Goal: Information Seeking & Learning: Learn about a topic

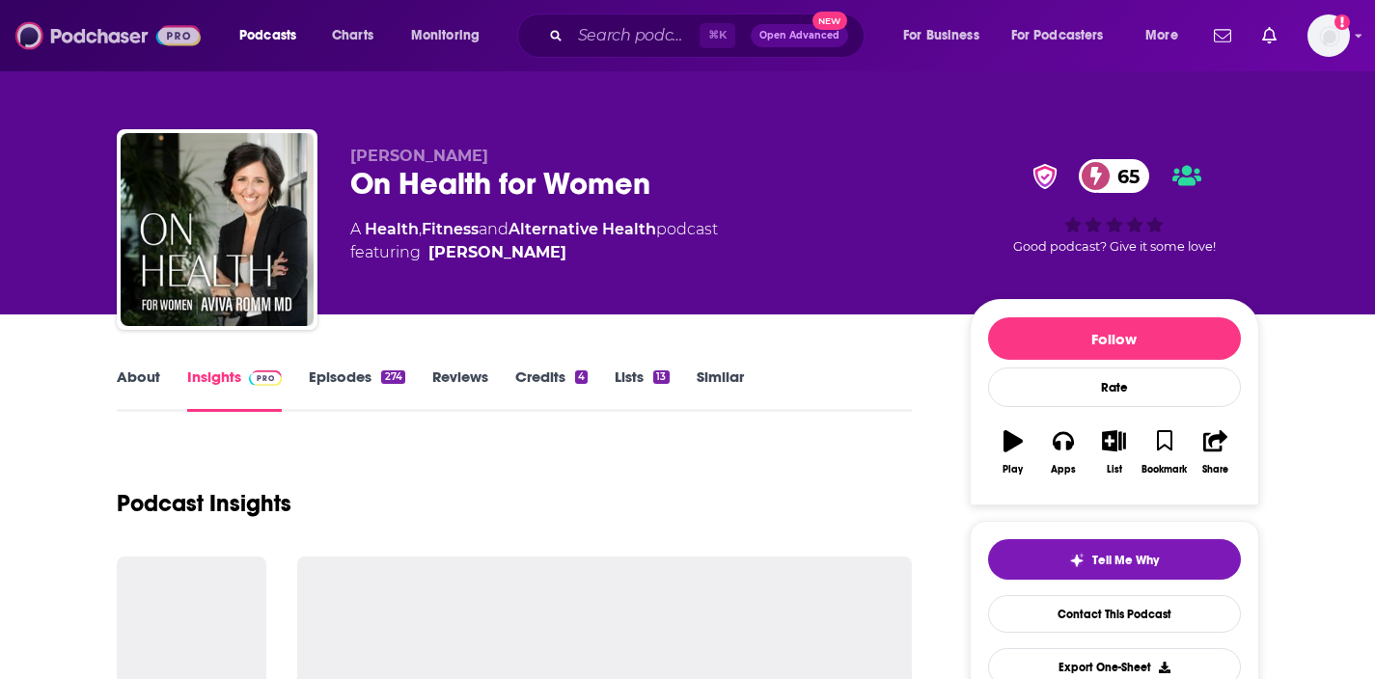
click at [114, 35] on img at bounding box center [107, 35] width 185 height 37
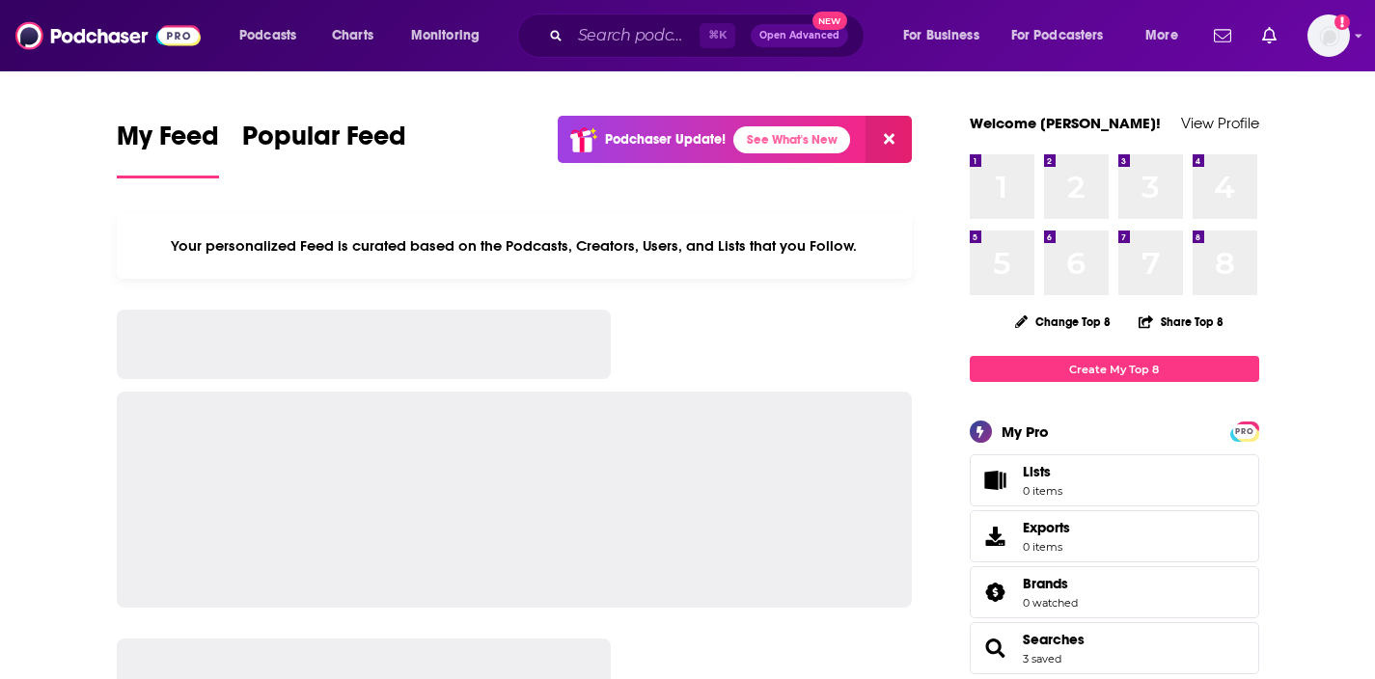
click at [566, 40] on div "⌘ K Open Advanced New" at bounding box center [690, 36] width 347 height 44
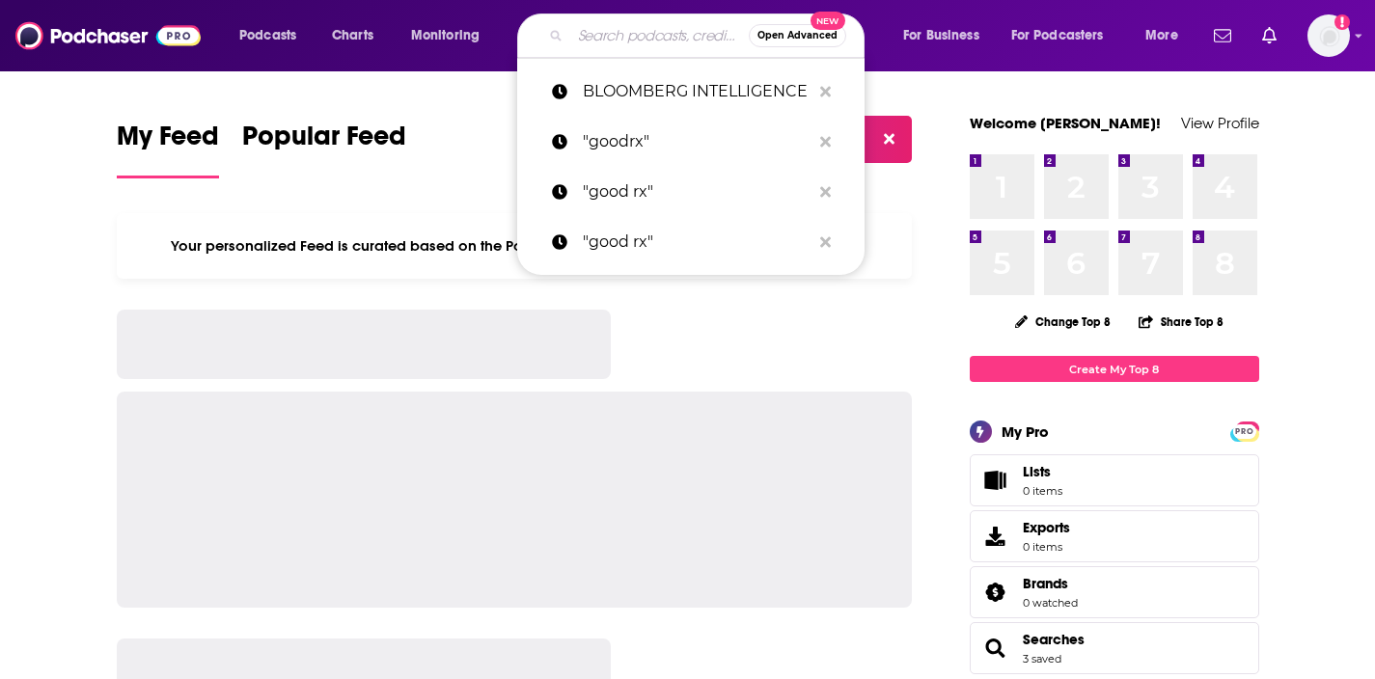
click at [576, 33] on input "Search podcasts, credits, & more..." at bounding box center [659, 35] width 178 height 31
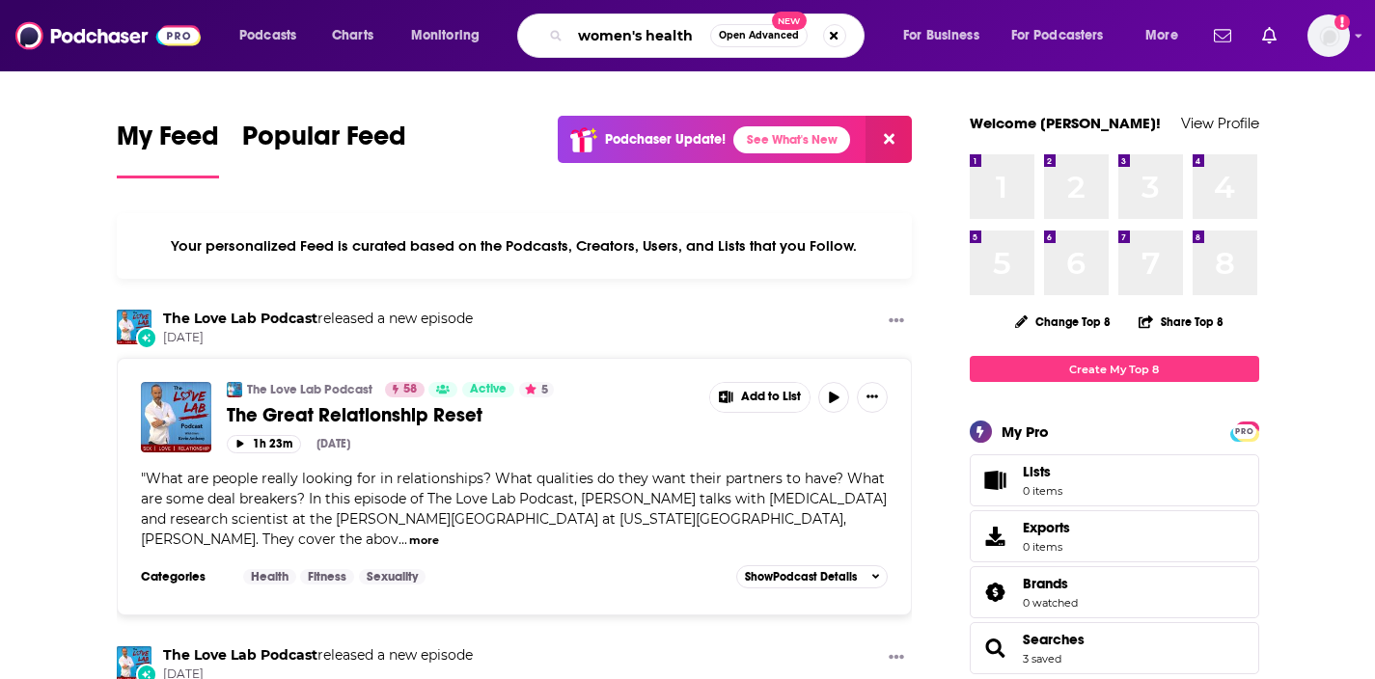
type input "women's health"
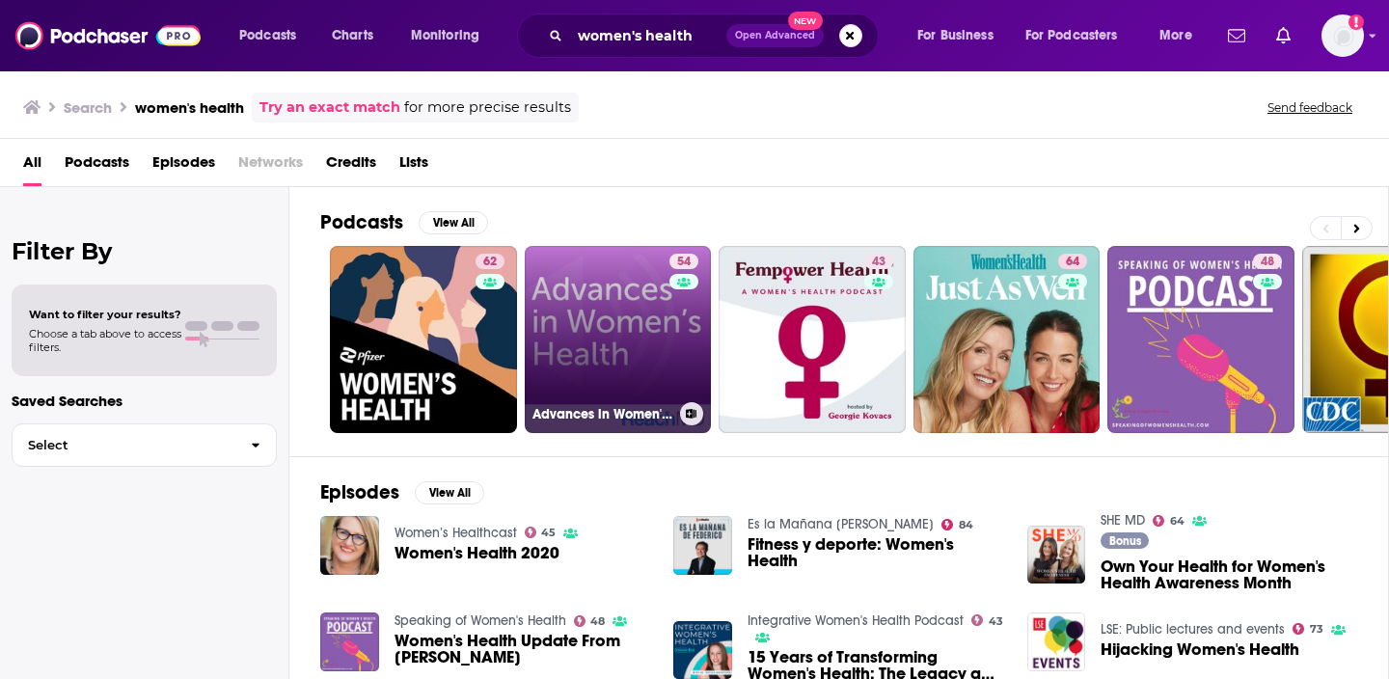
click at [615, 333] on link "54 Advances in Women's Health" at bounding box center [618, 339] width 187 height 187
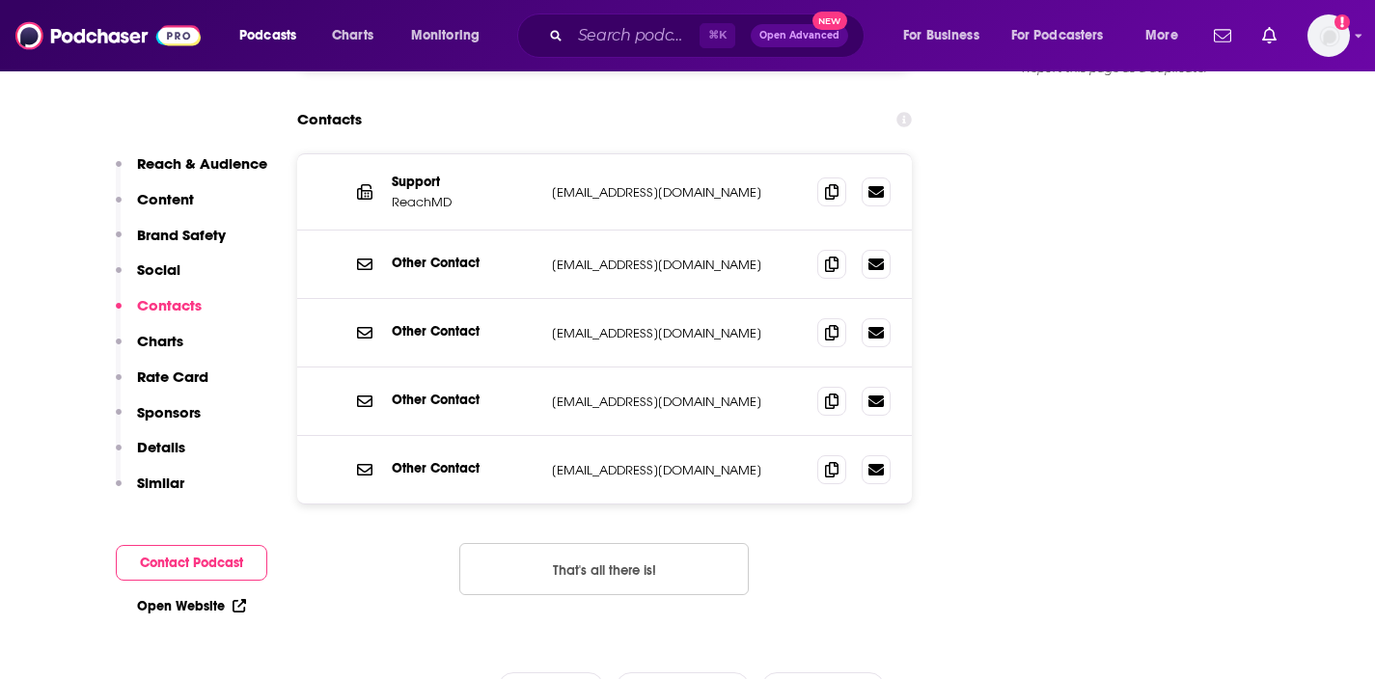
scroll to position [2002, 0]
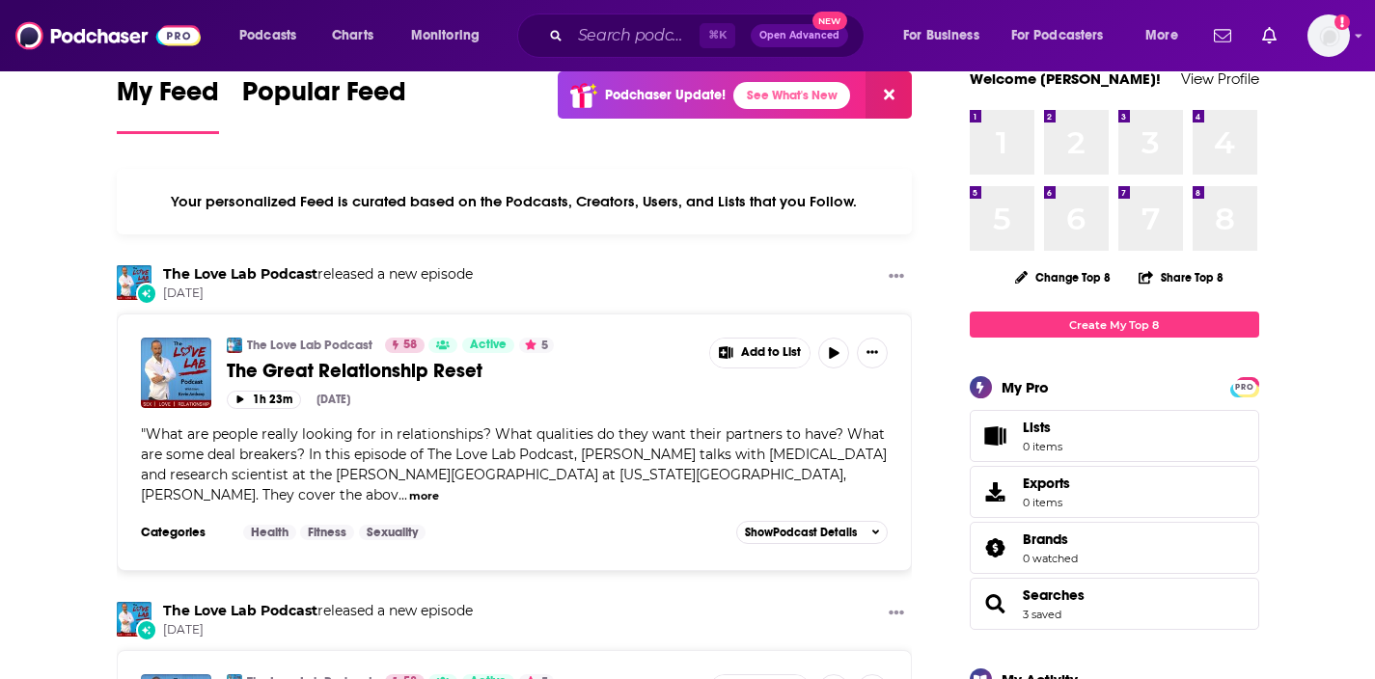
scroll to position [46, 0]
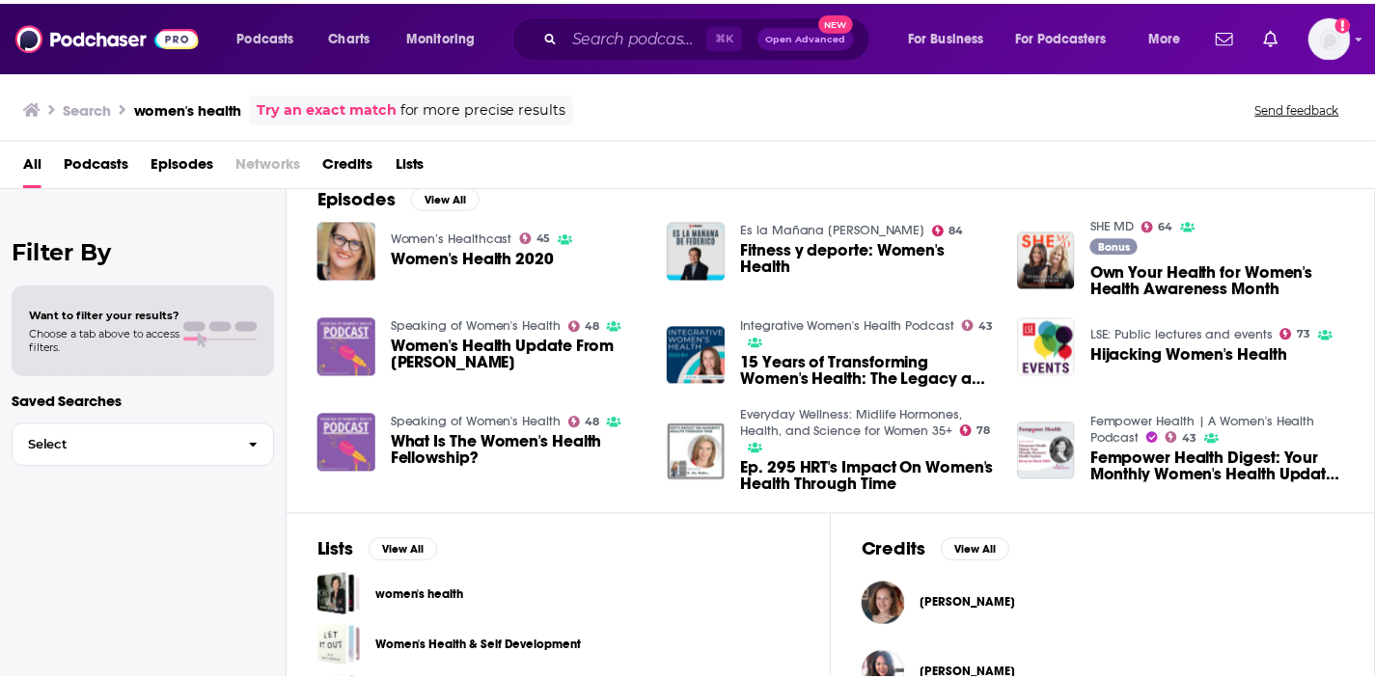
scroll to position [288, 0]
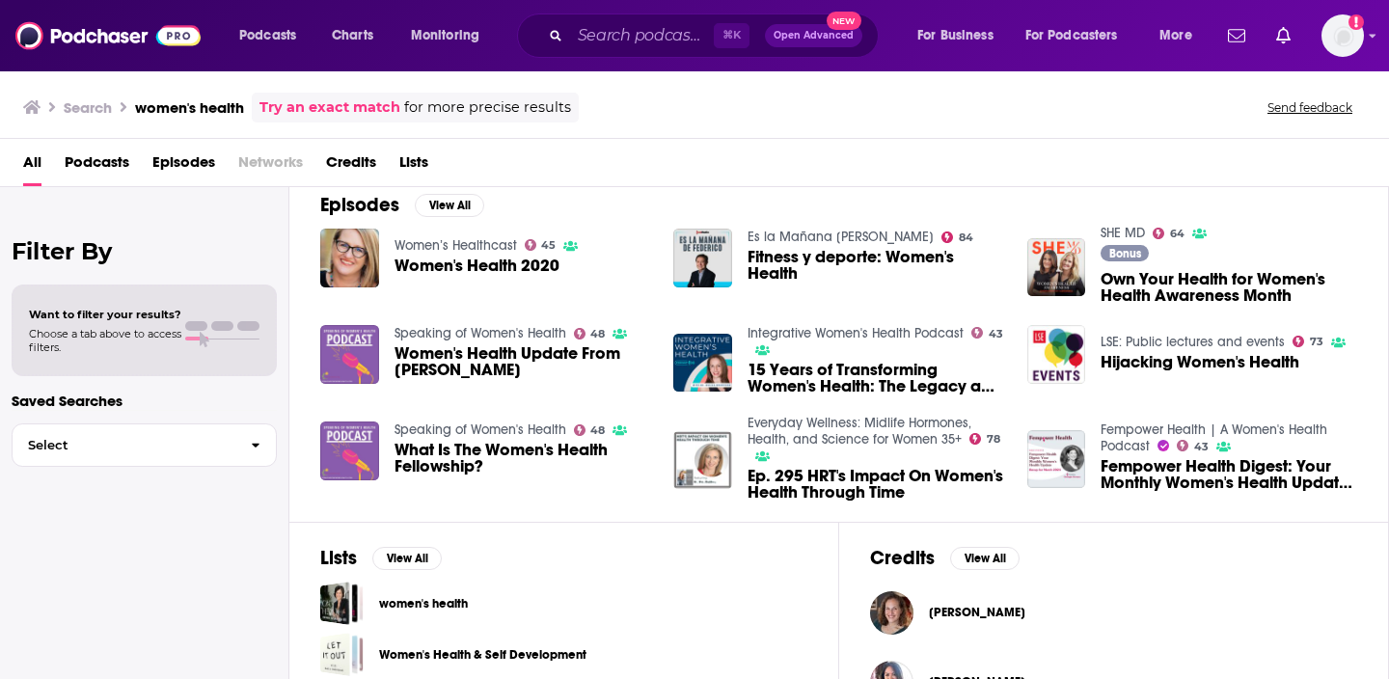
click at [1127, 295] on span "Own Your Health for Women's Health Awareness Month" at bounding box center [1229, 287] width 257 height 33
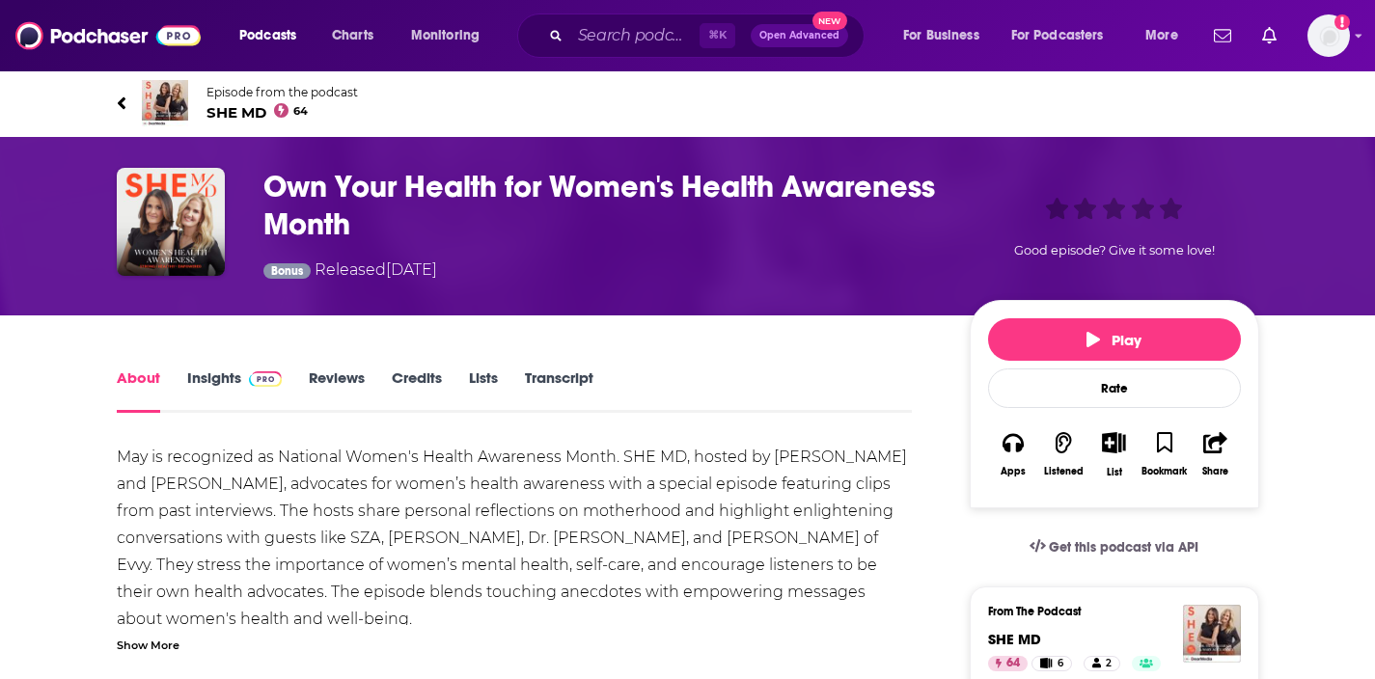
click at [275, 186] on h1 "Own Your Health for Women's Health Awareness Month" at bounding box center [600, 205] width 675 height 75
click at [235, 109] on span "SHE MD 64" at bounding box center [281, 112] width 151 height 18
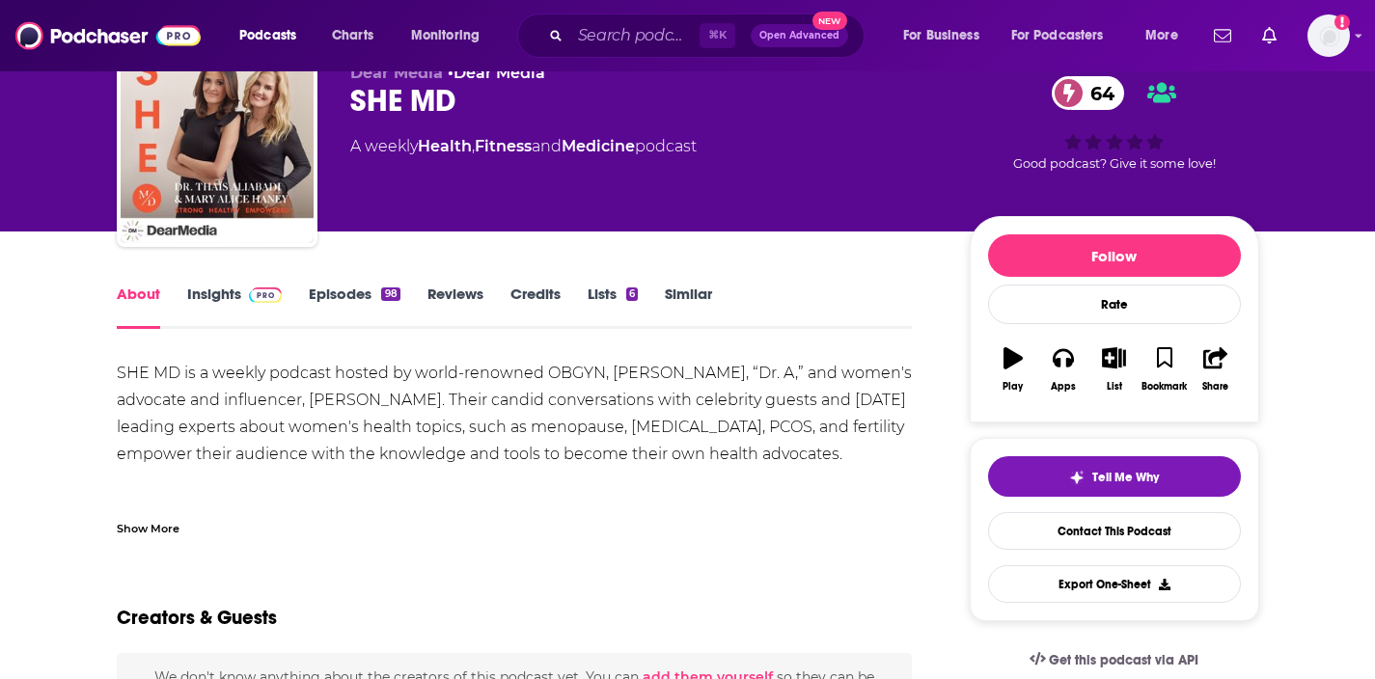
scroll to position [16, 0]
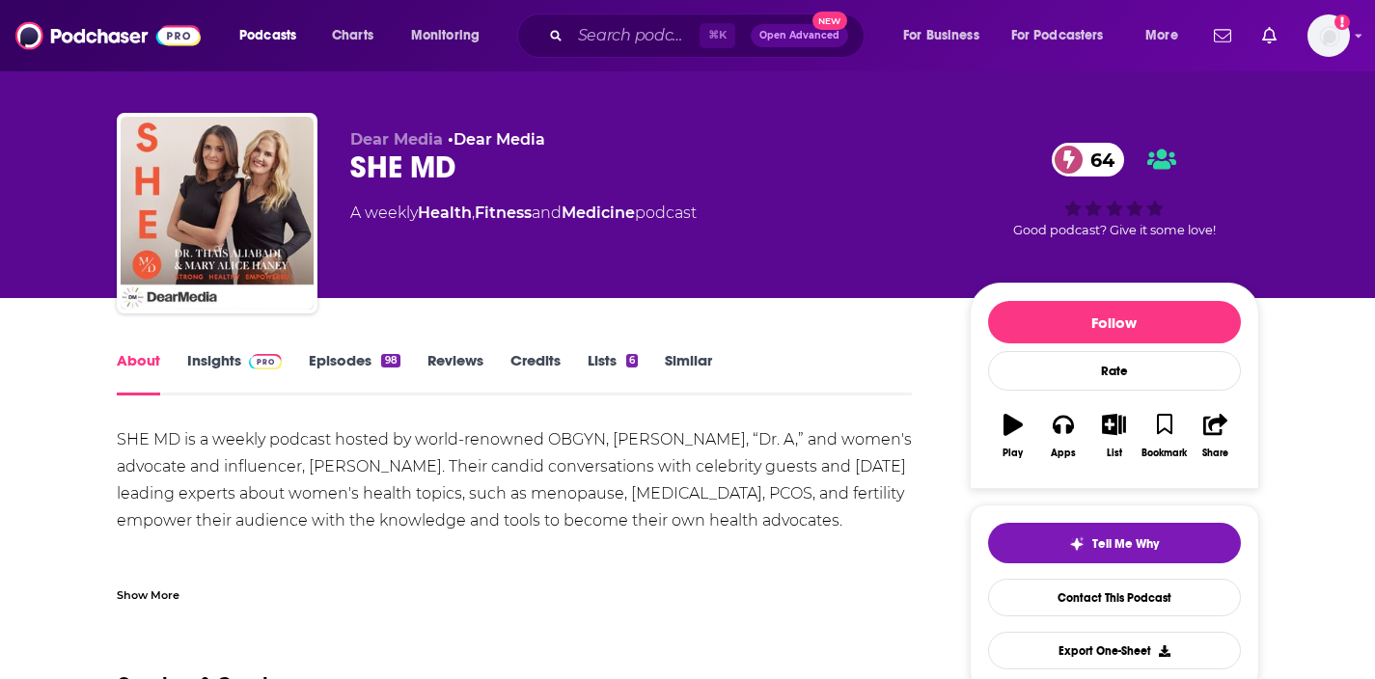
click at [412, 135] on span "Dear Media" at bounding box center [396, 139] width 93 height 18
click at [450, 172] on div "SHE MD 64" at bounding box center [644, 168] width 589 height 38
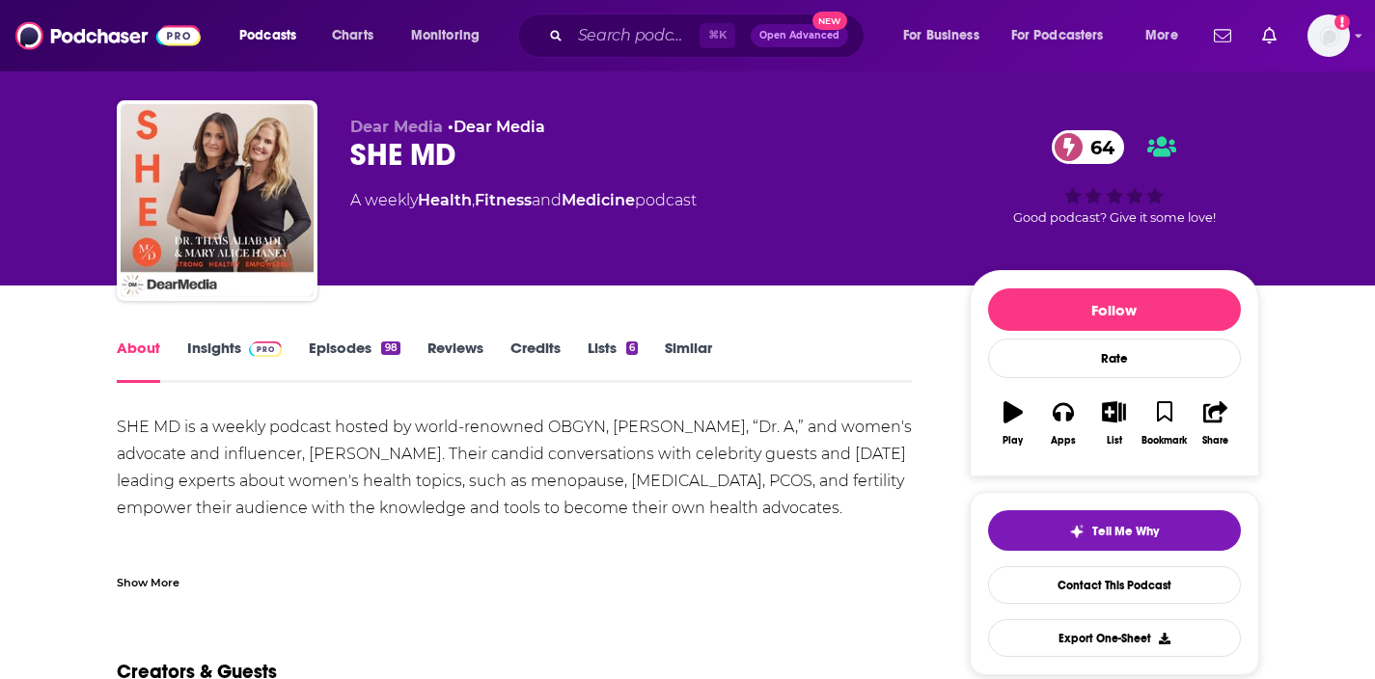
scroll to position [32, 0]
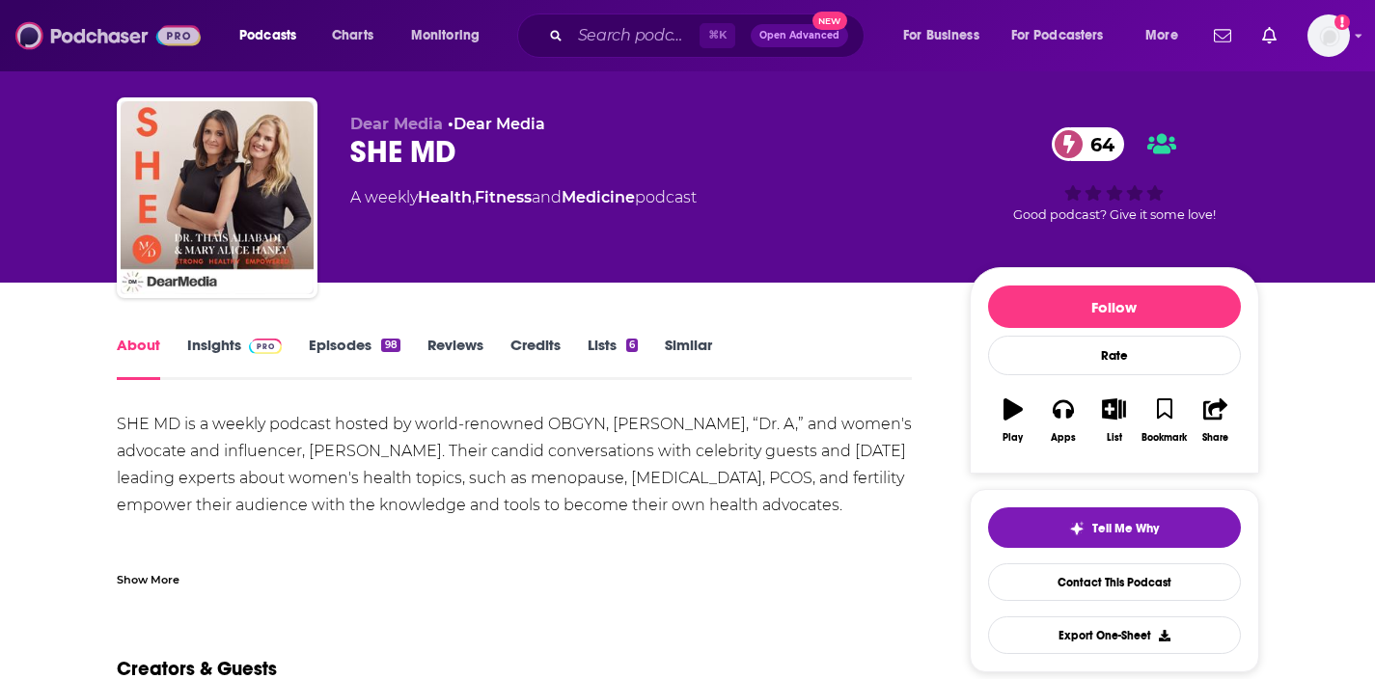
click at [123, 43] on img at bounding box center [107, 35] width 185 height 37
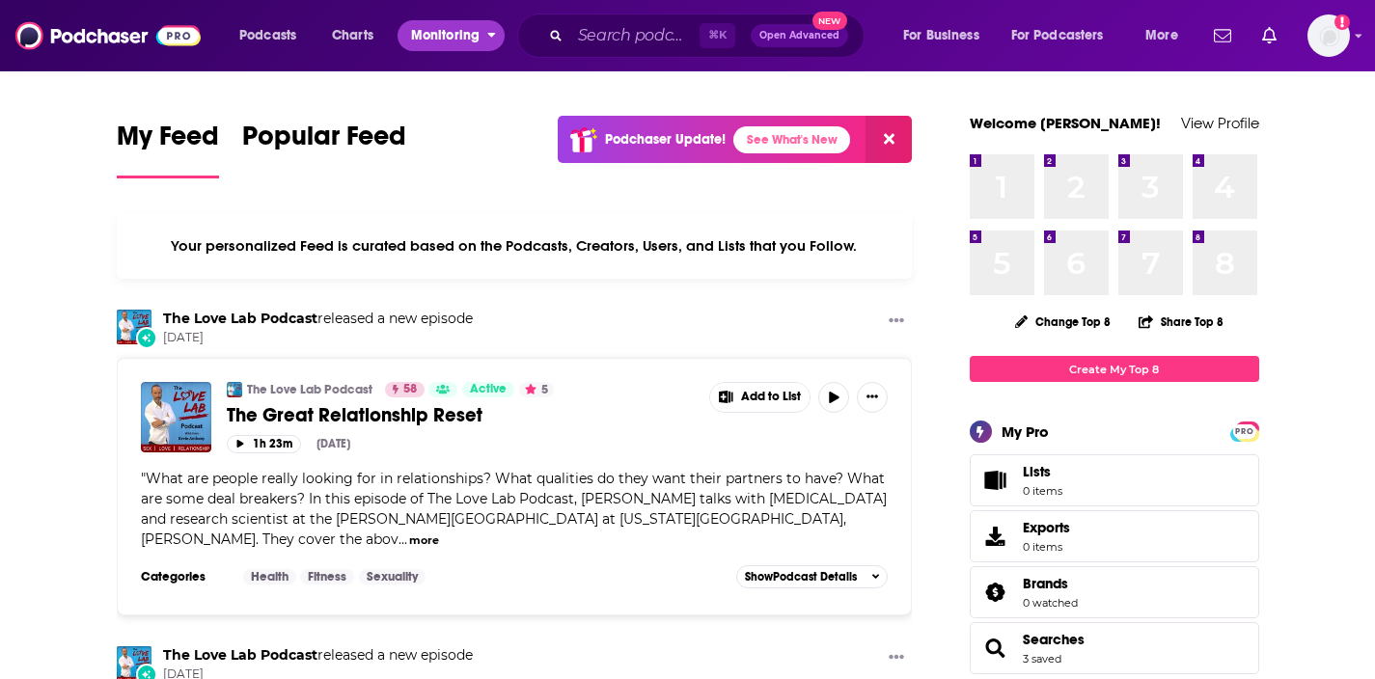
click at [424, 41] on span "Monitoring" at bounding box center [445, 35] width 69 height 27
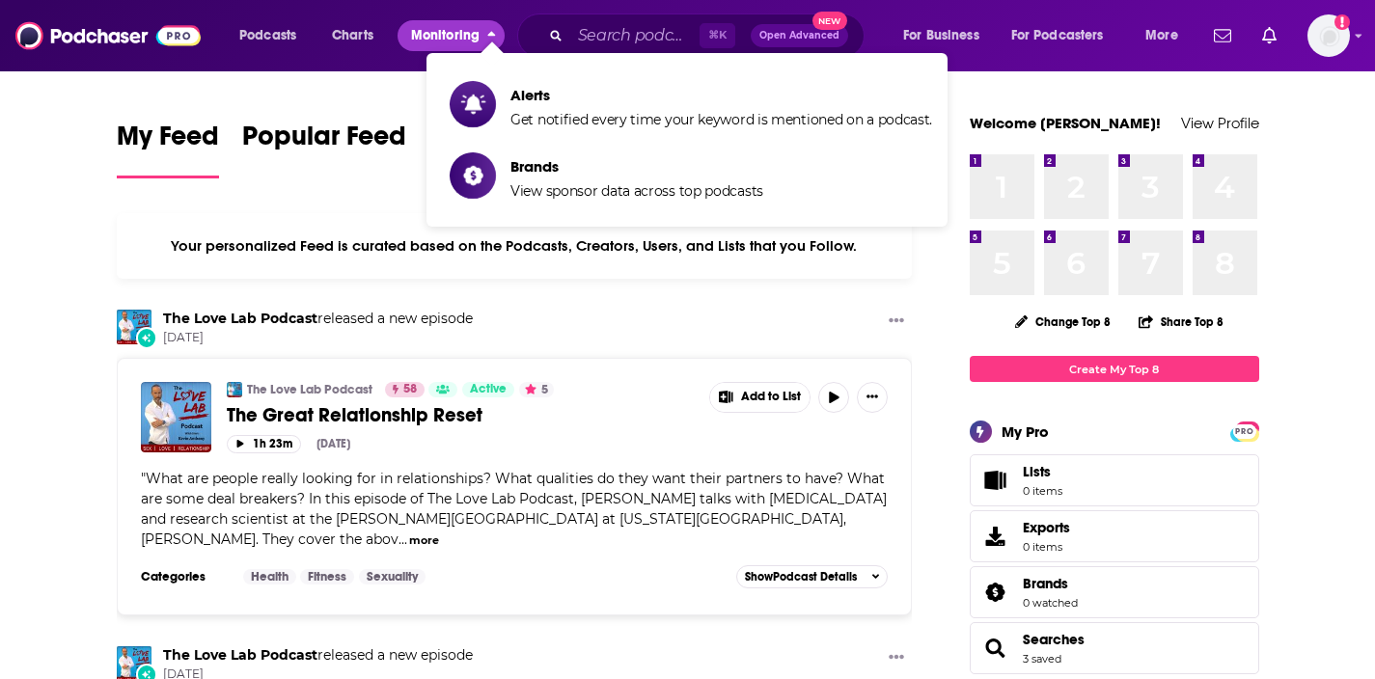
click at [434, 30] on span "Monitoring" at bounding box center [445, 35] width 69 height 27
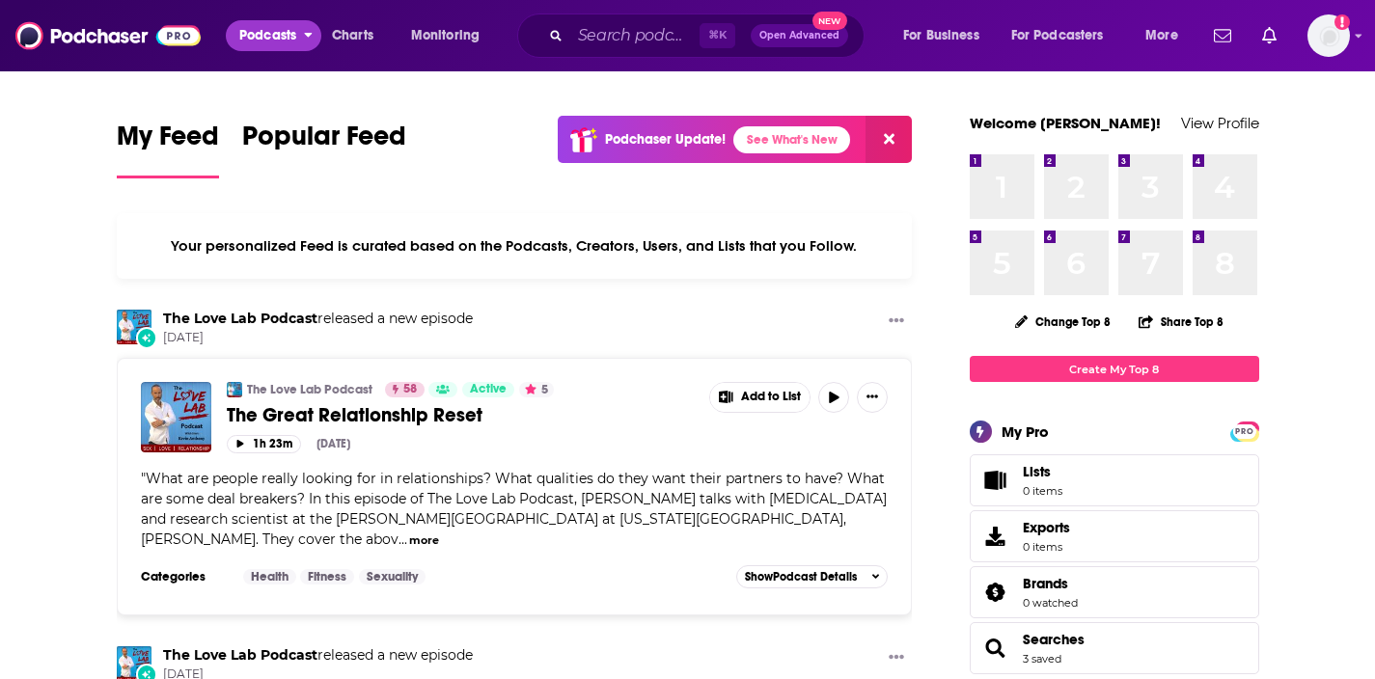
click at [261, 38] on span "Podcasts" at bounding box center [267, 35] width 57 height 27
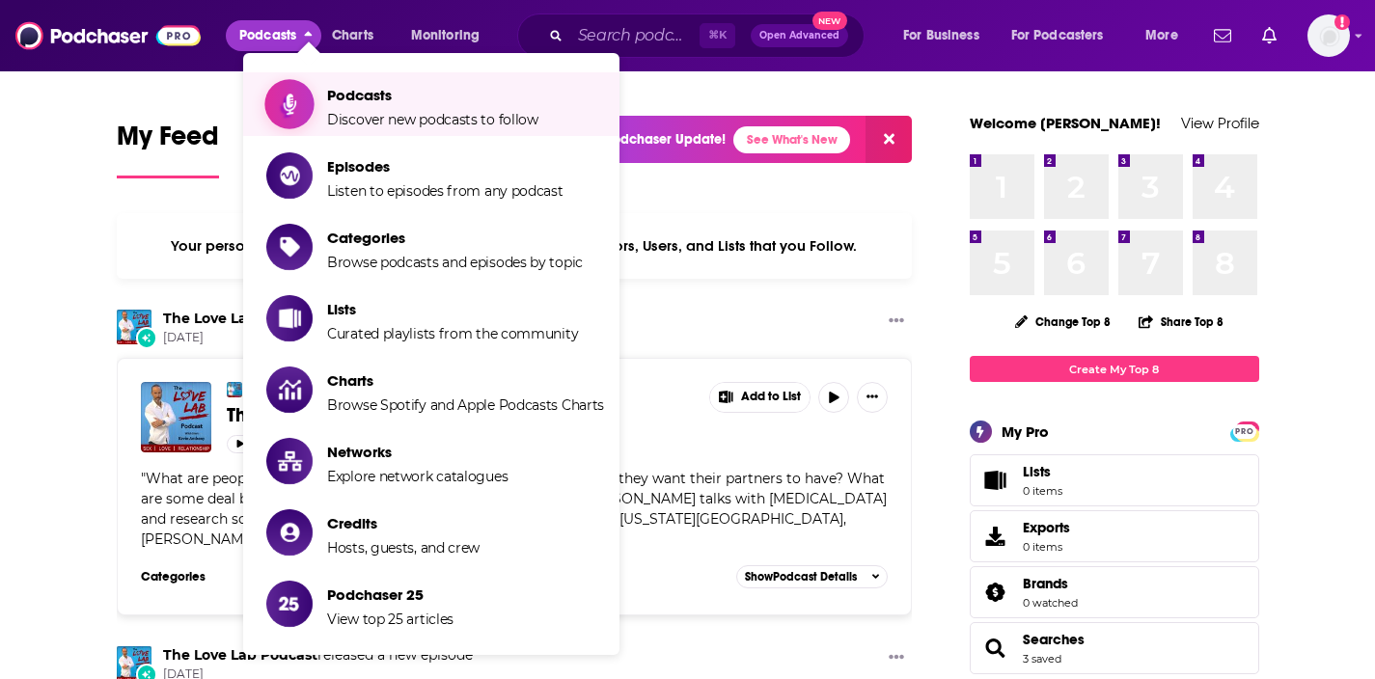
click at [354, 105] on span "Podcasts Discover new podcasts to follow" at bounding box center [432, 104] width 211 height 48
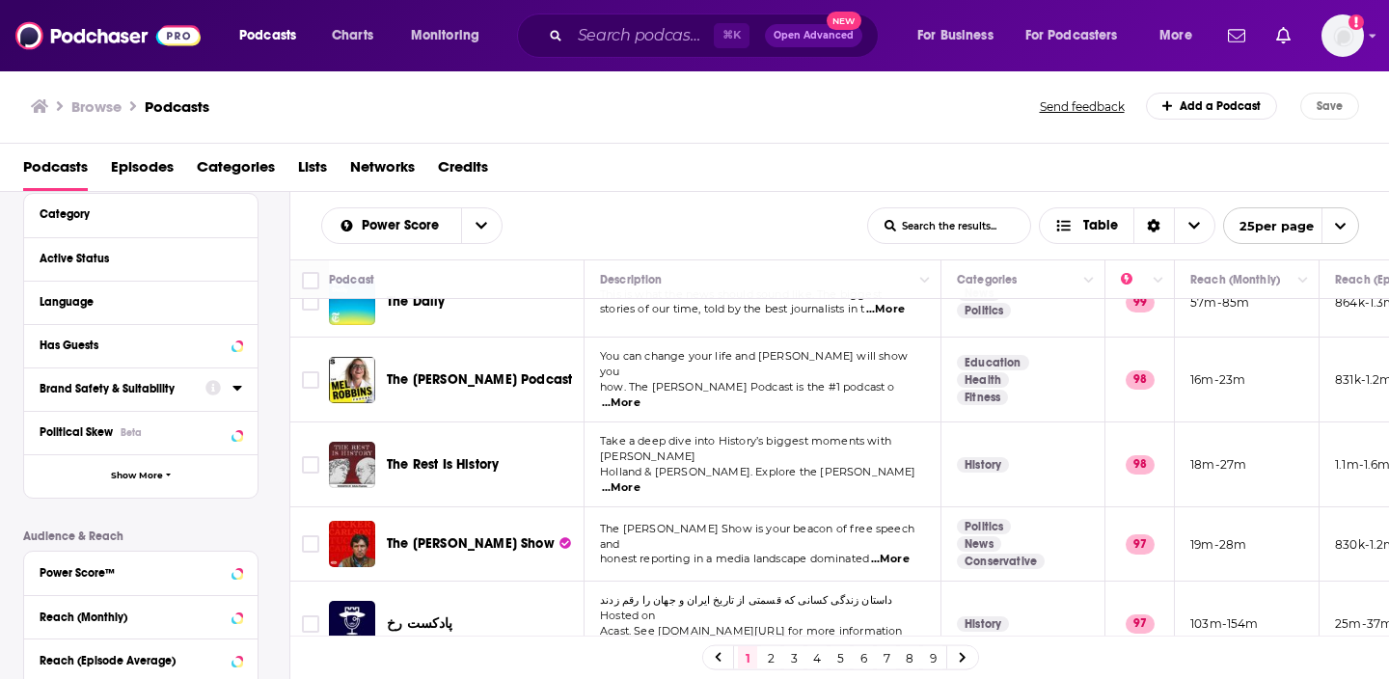
scroll to position [171, 0]
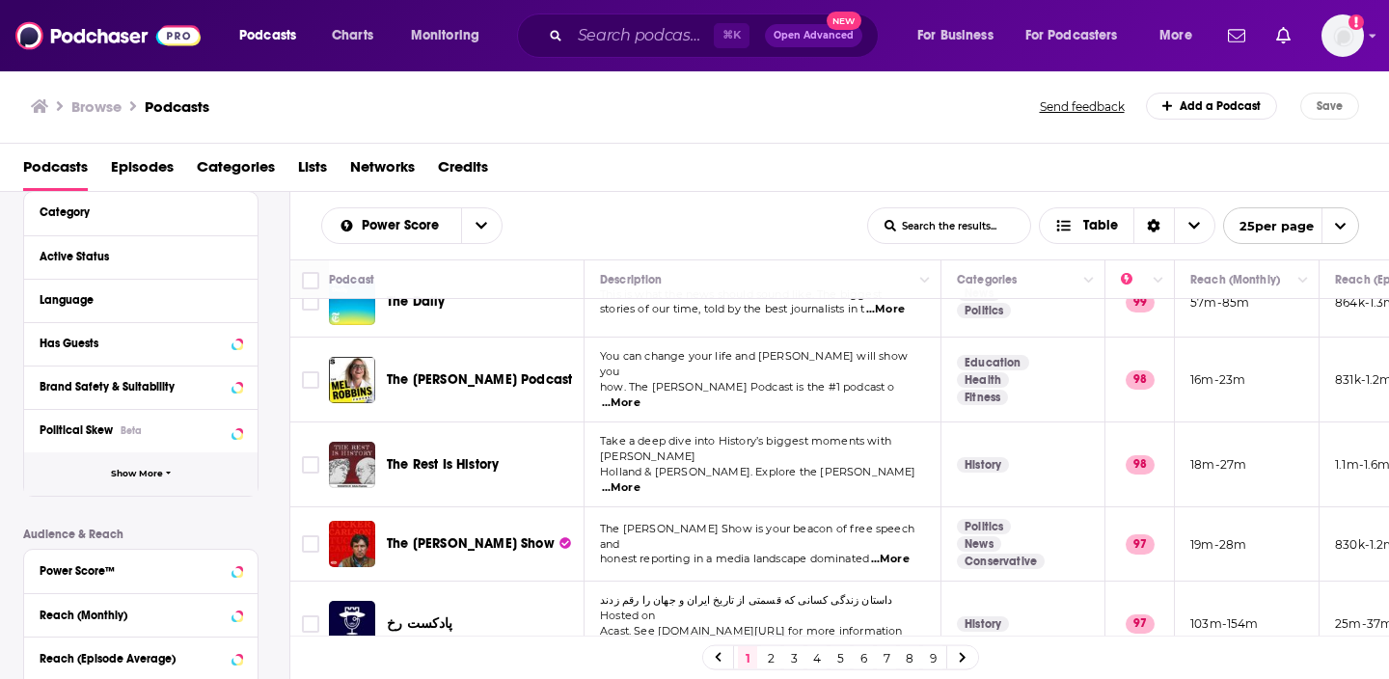
click at [171, 477] on button "Show More" at bounding box center [140, 473] width 233 height 43
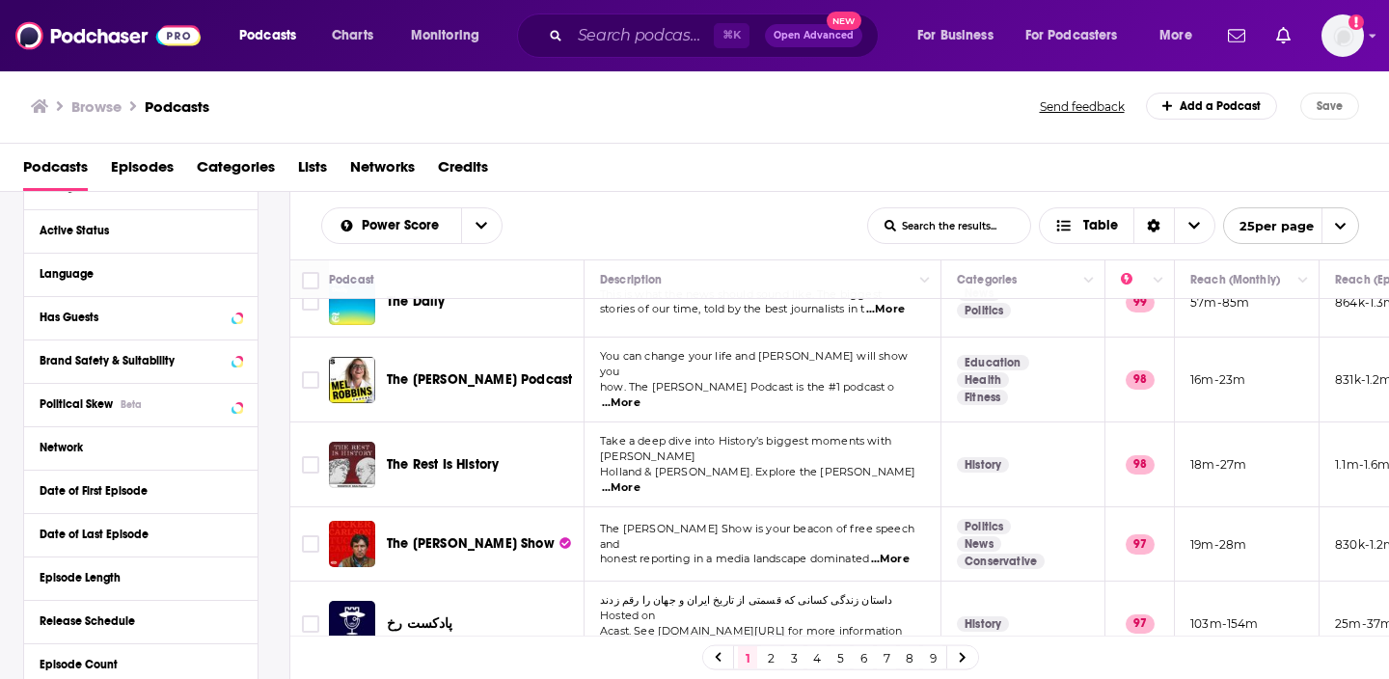
scroll to position [151, 0]
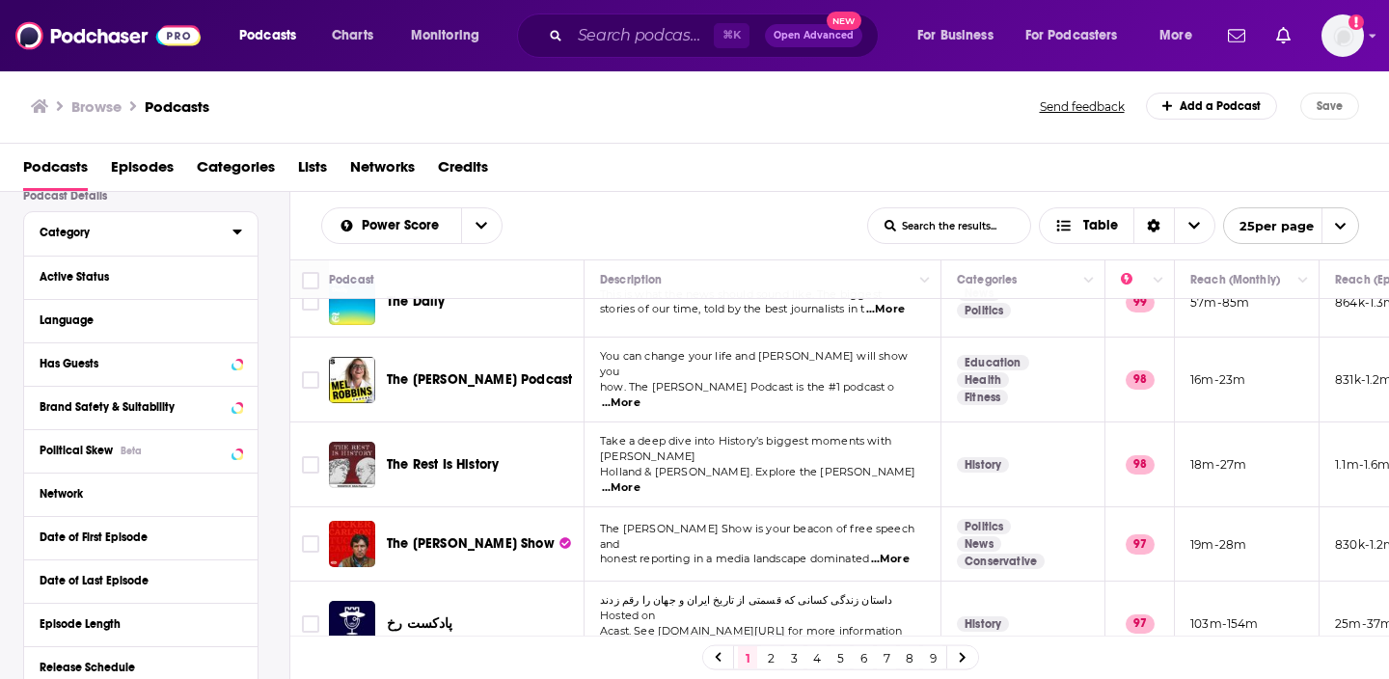
click at [137, 240] on button "Category" at bounding box center [136, 232] width 193 height 24
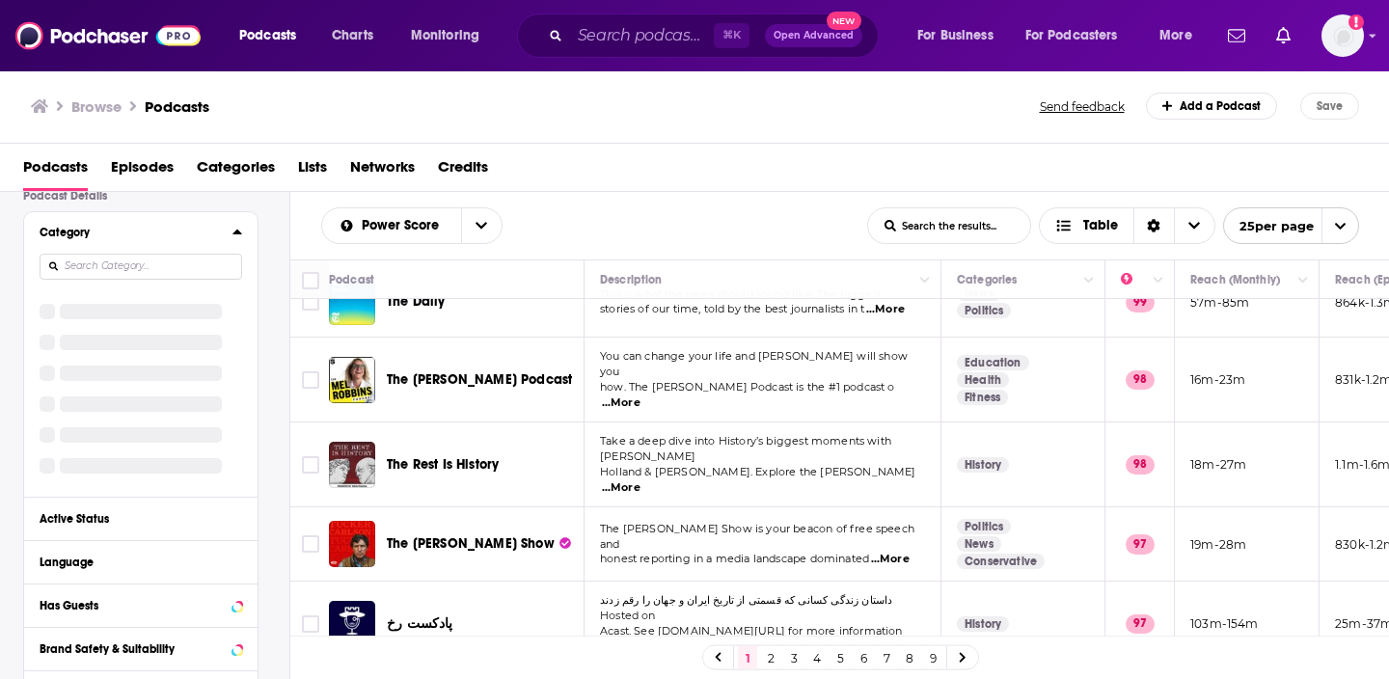
scroll to position [160, 0]
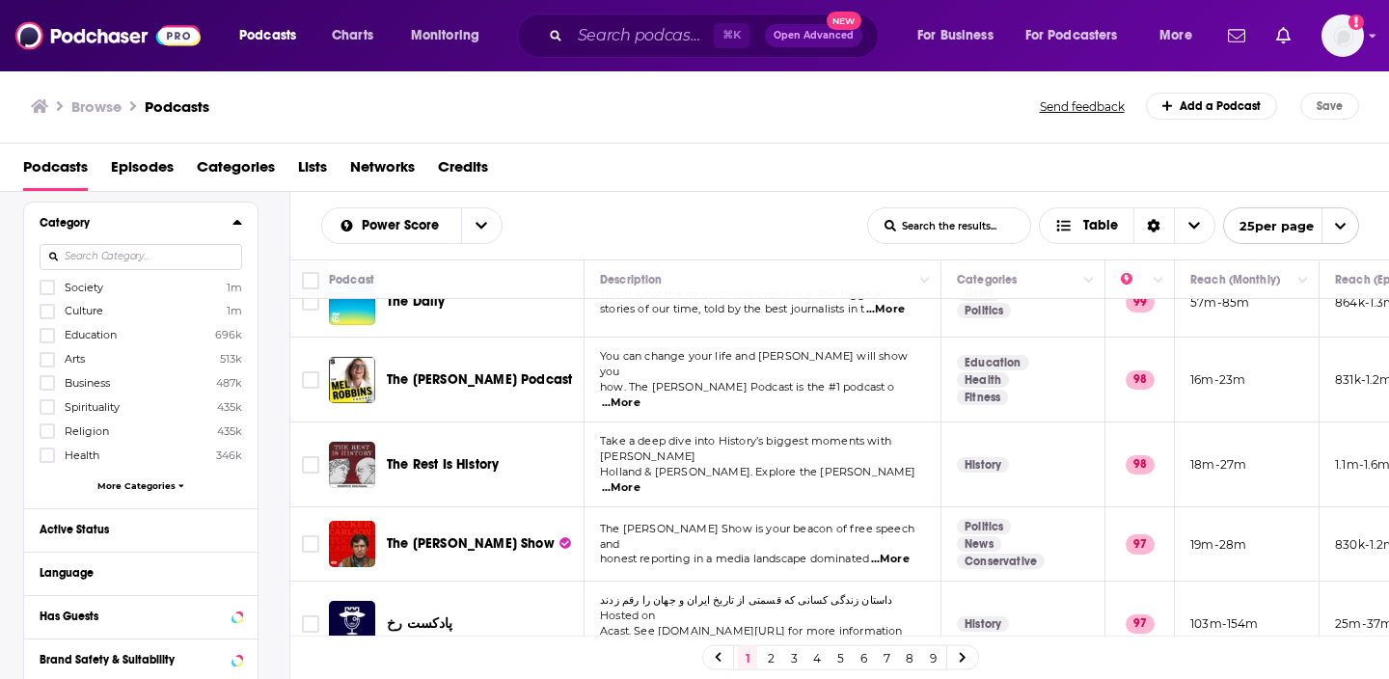
click at [145, 263] on input at bounding box center [141, 257] width 203 height 26
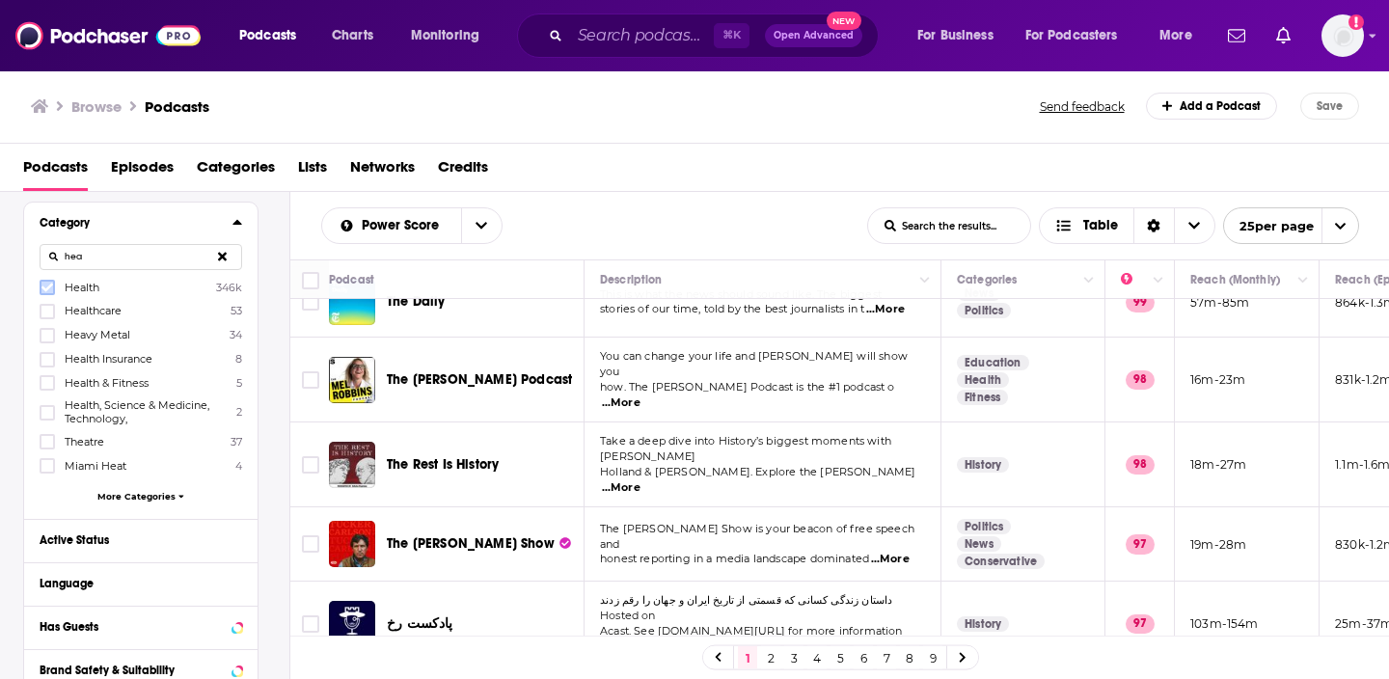
type input "hea"
click at [45, 290] on icon at bounding box center [47, 288] width 12 height 9
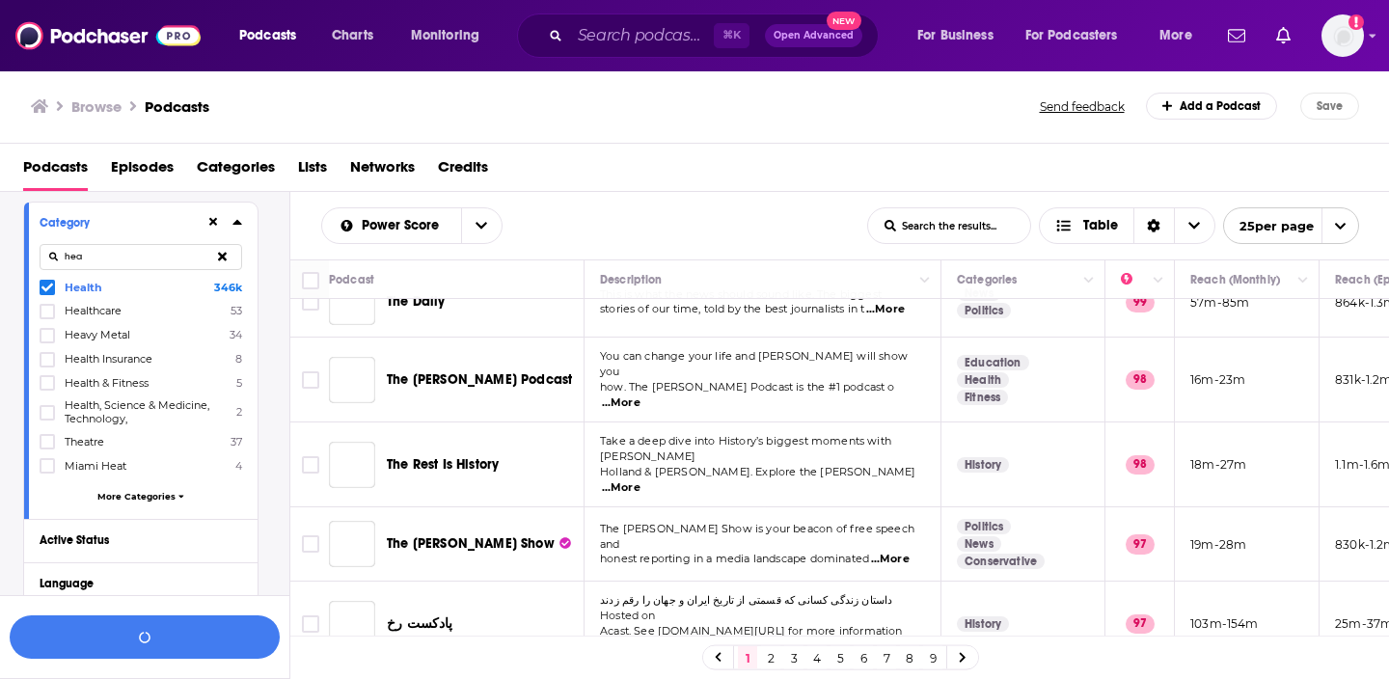
scroll to position [208, 0]
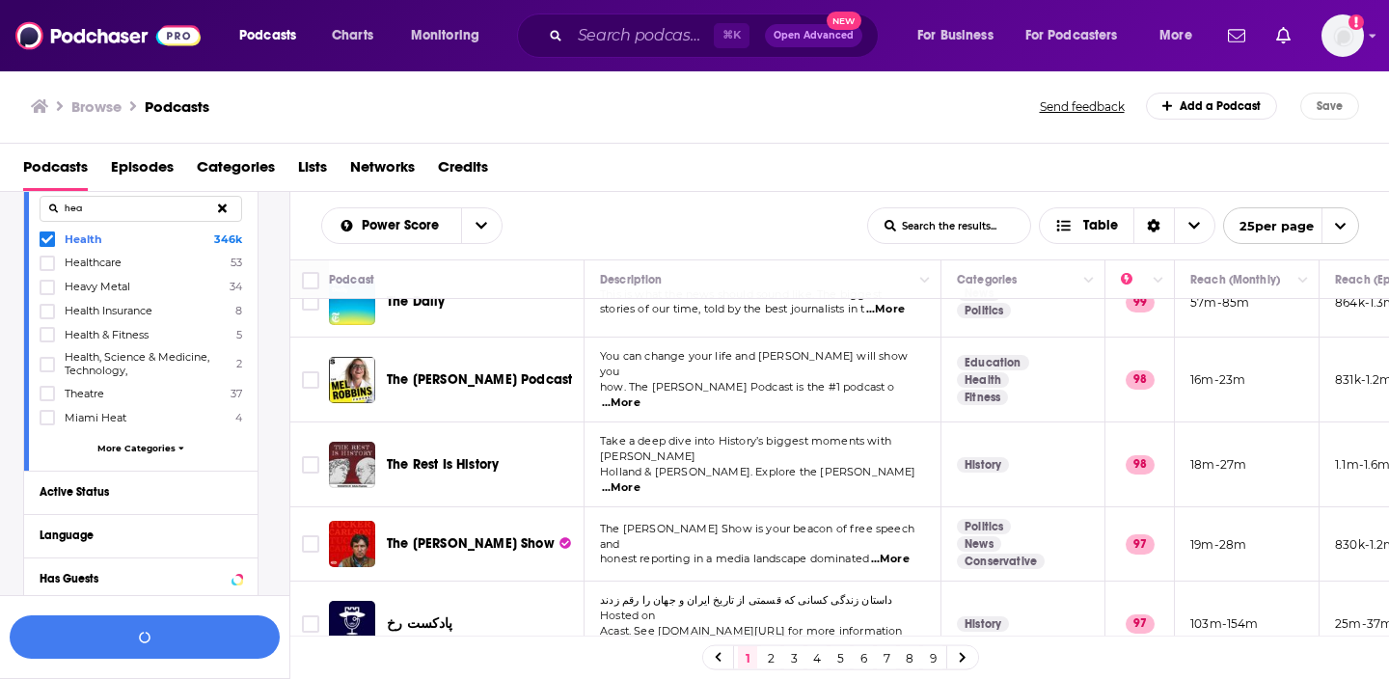
click at [166, 444] on span "More Categories" at bounding box center [136, 448] width 78 height 11
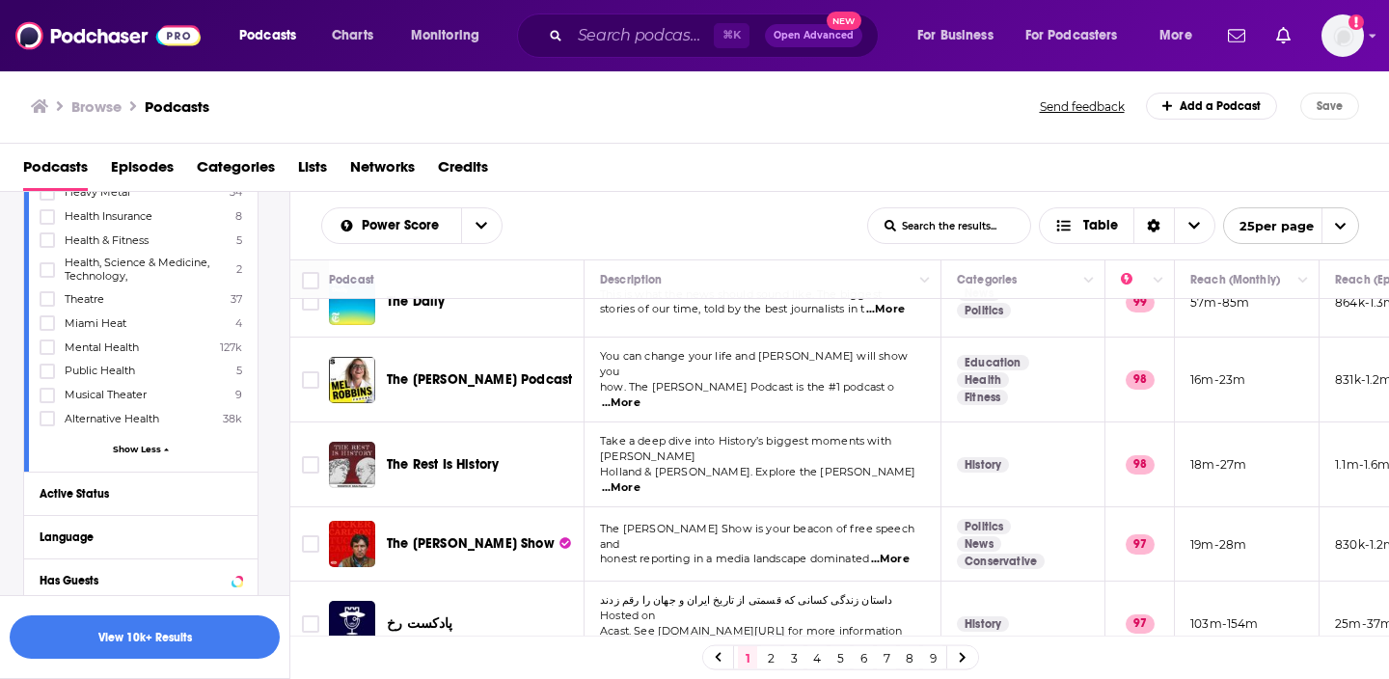
scroll to position [350, 0]
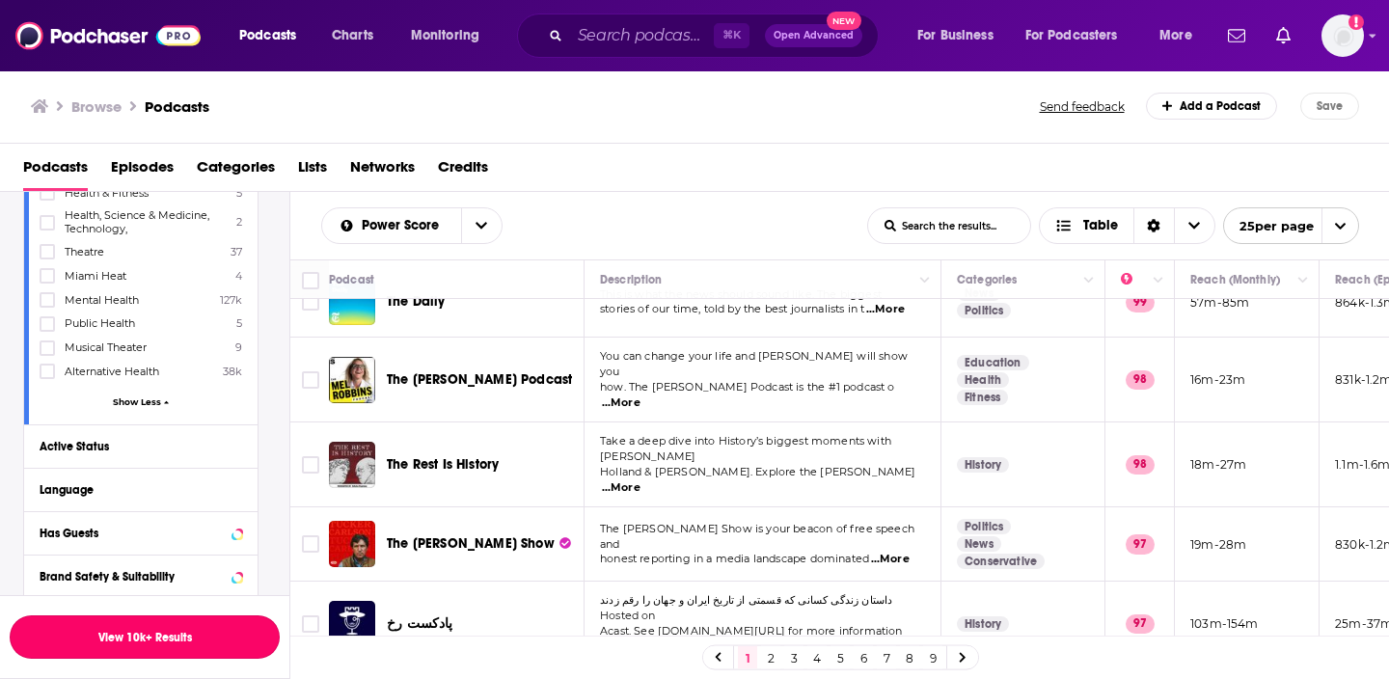
click at [183, 639] on button "View 10k+ Results" at bounding box center [145, 637] width 270 height 43
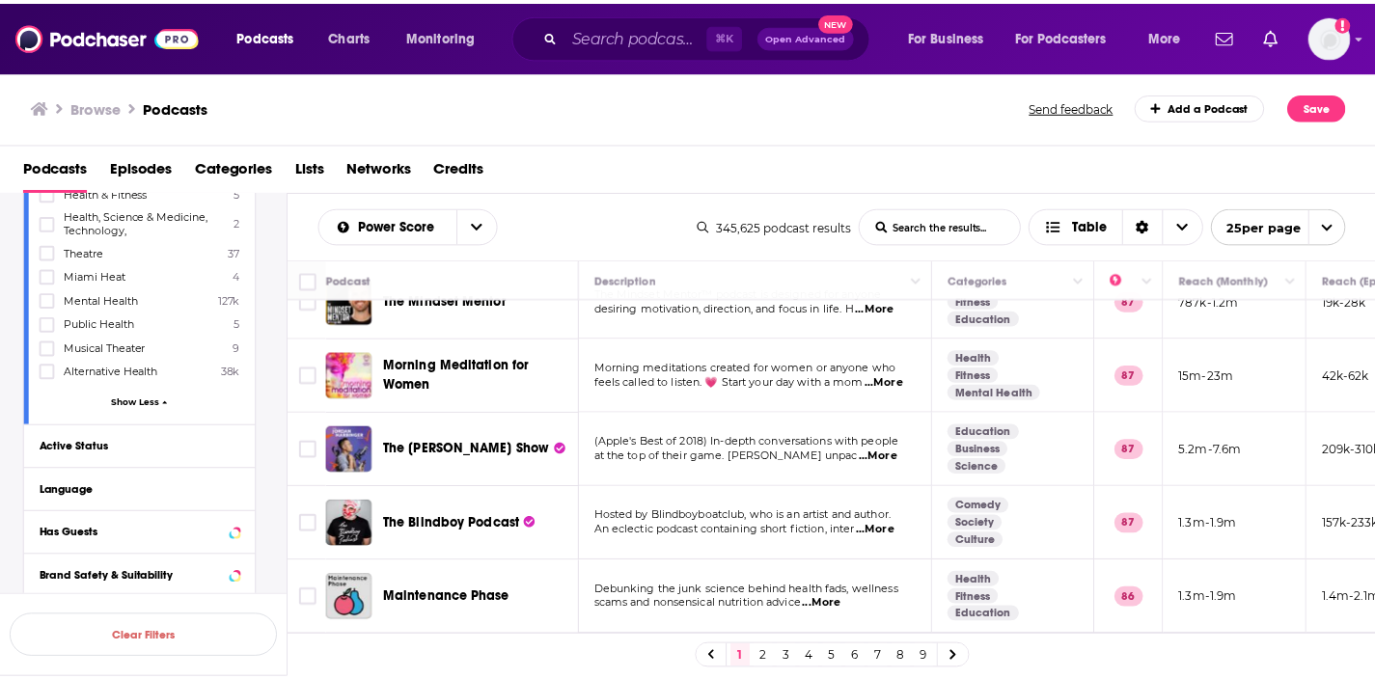
scroll to position [1253, 0]
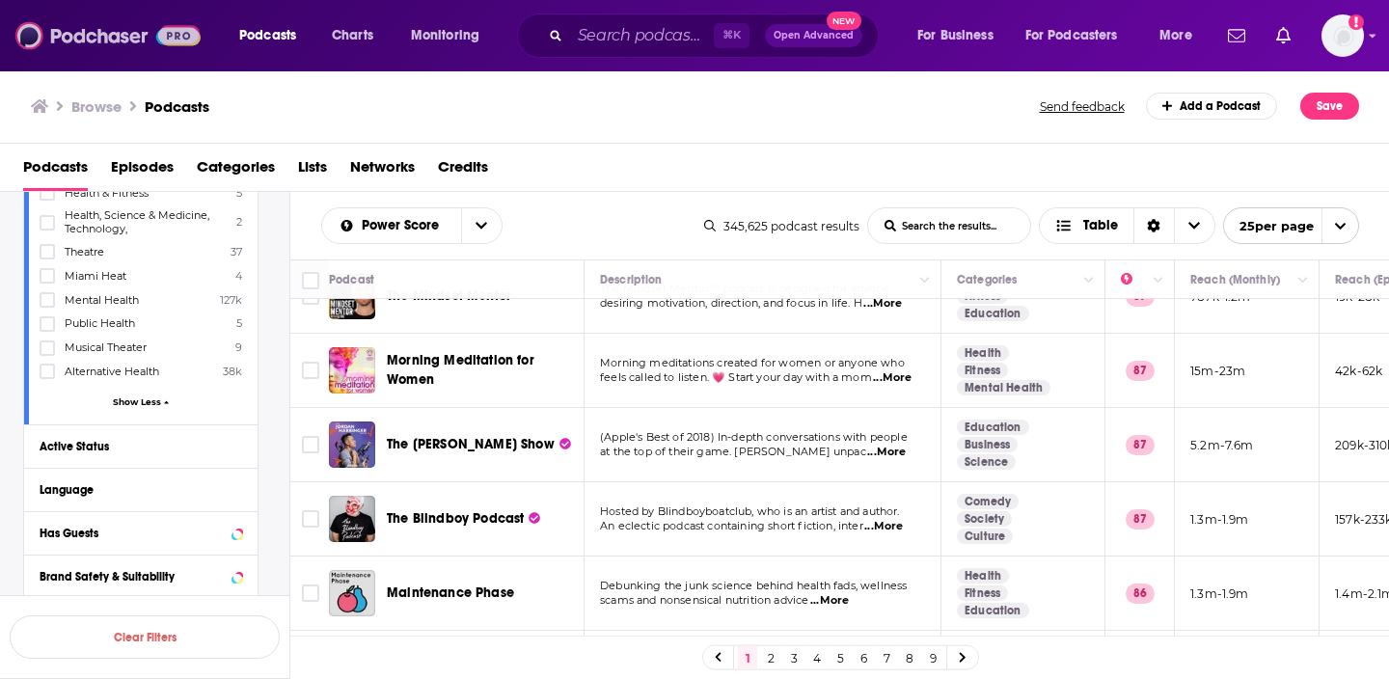
click at [87, 40] on img at bounding box center [107, 35] width 185 height 37
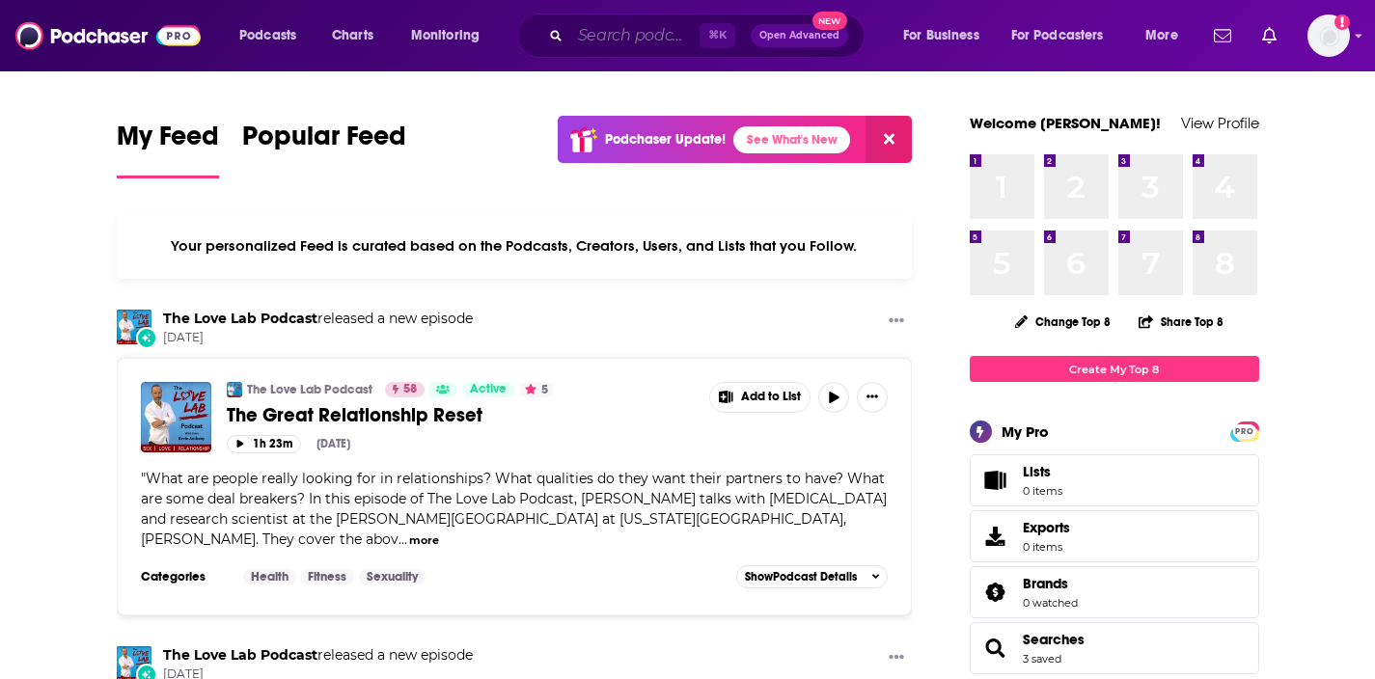
click at [626, 40] on input "Search podcasts, credits, & more..." at bounding box center [634, 35] width 129 height 31
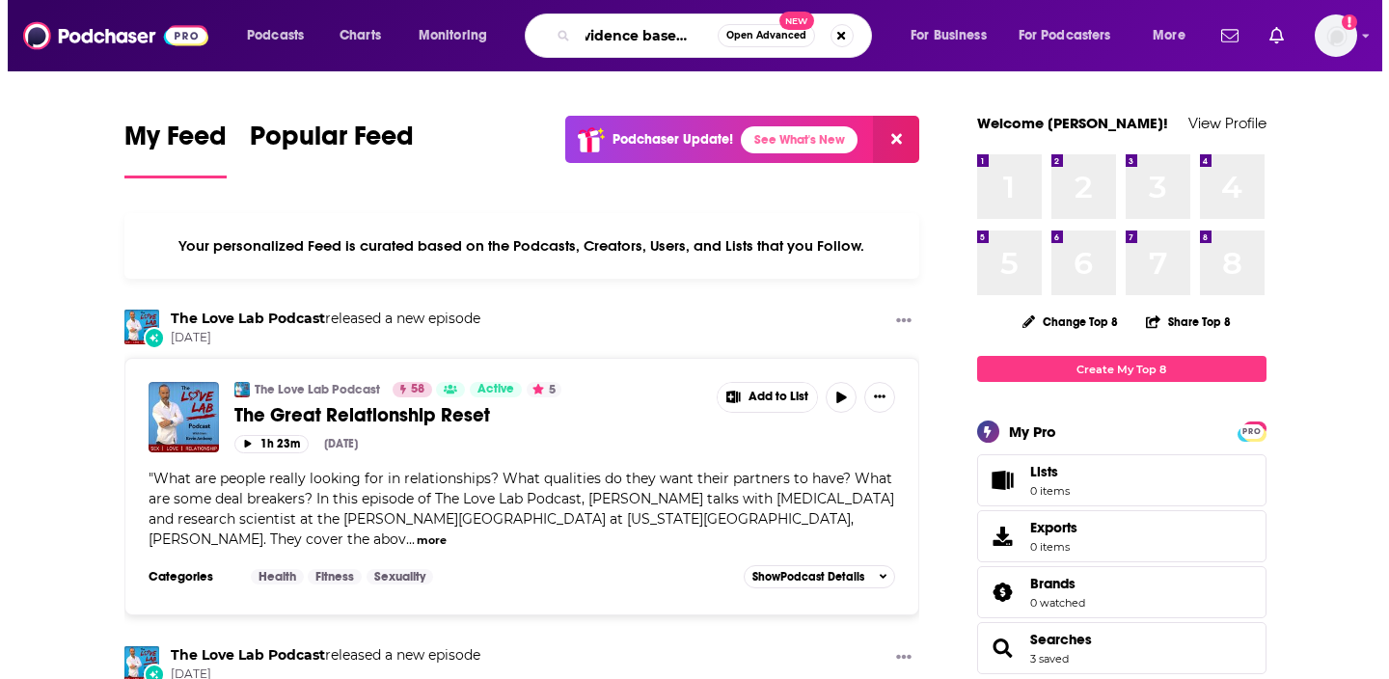
scroll to position [0, 27]
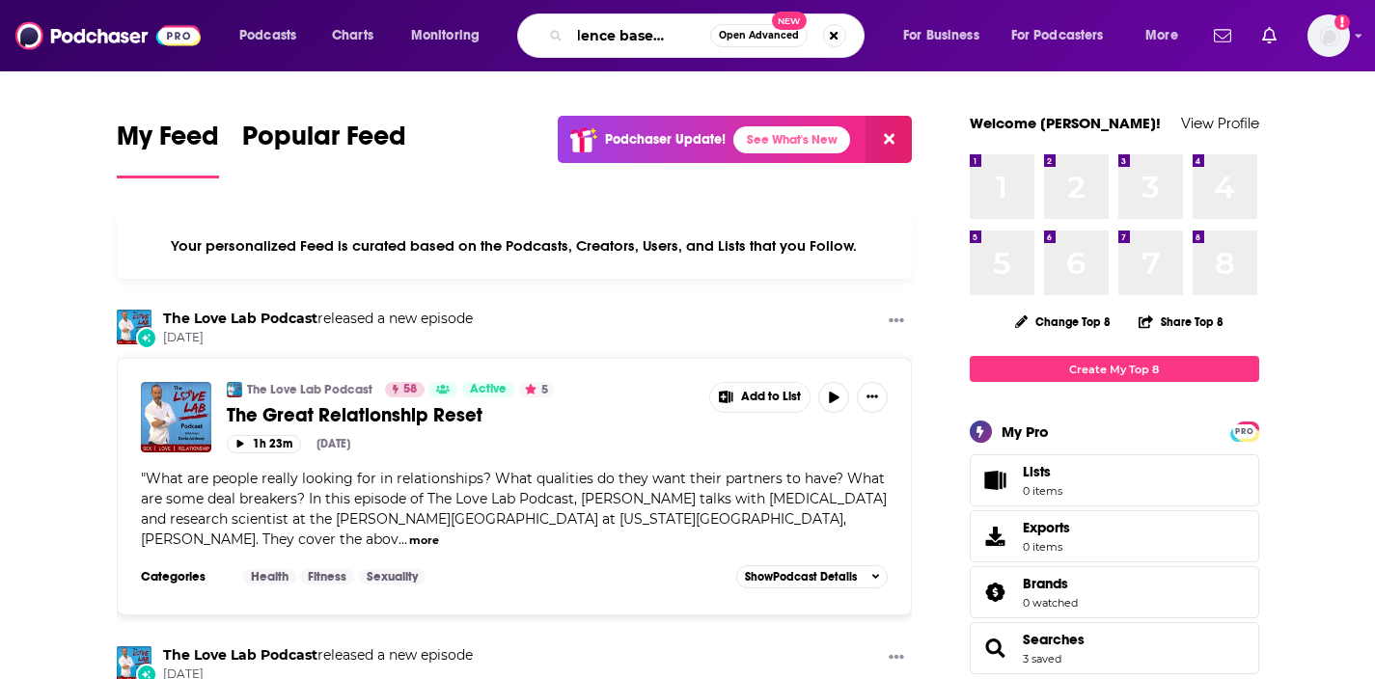
type input "evidence based birth"
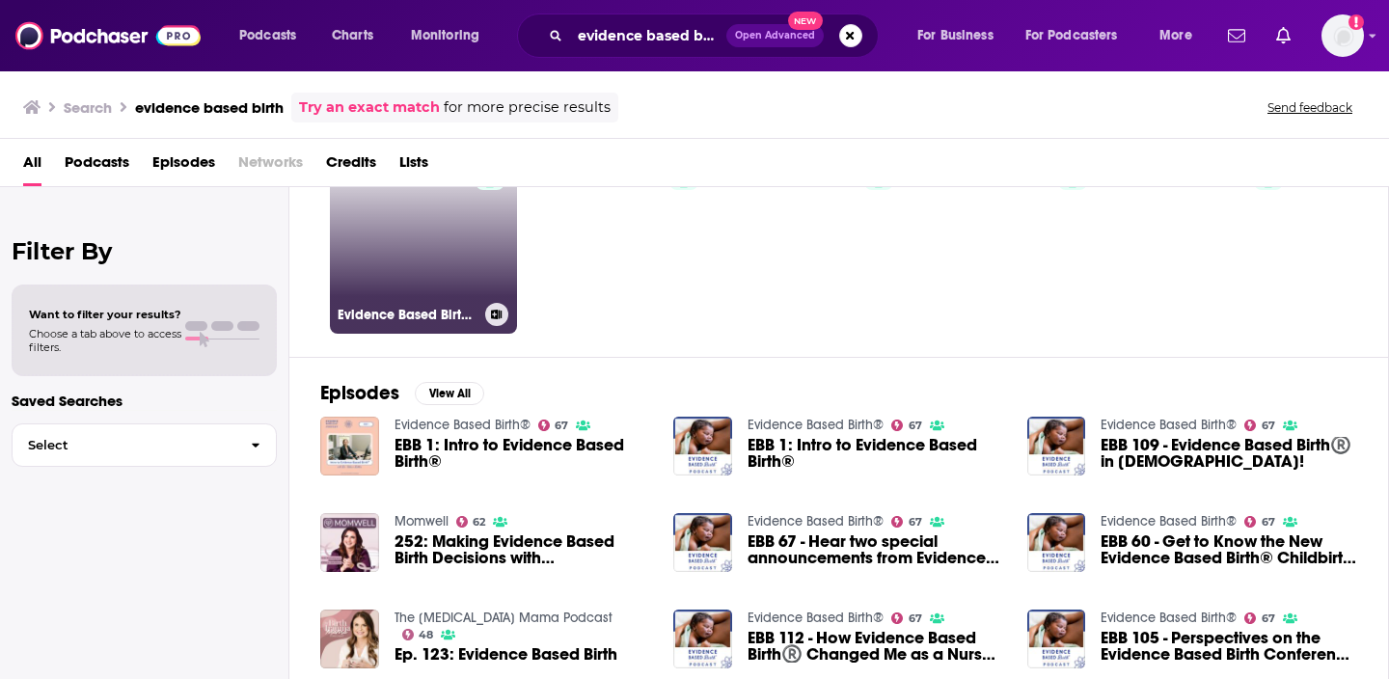
scroll to position [107, 0]
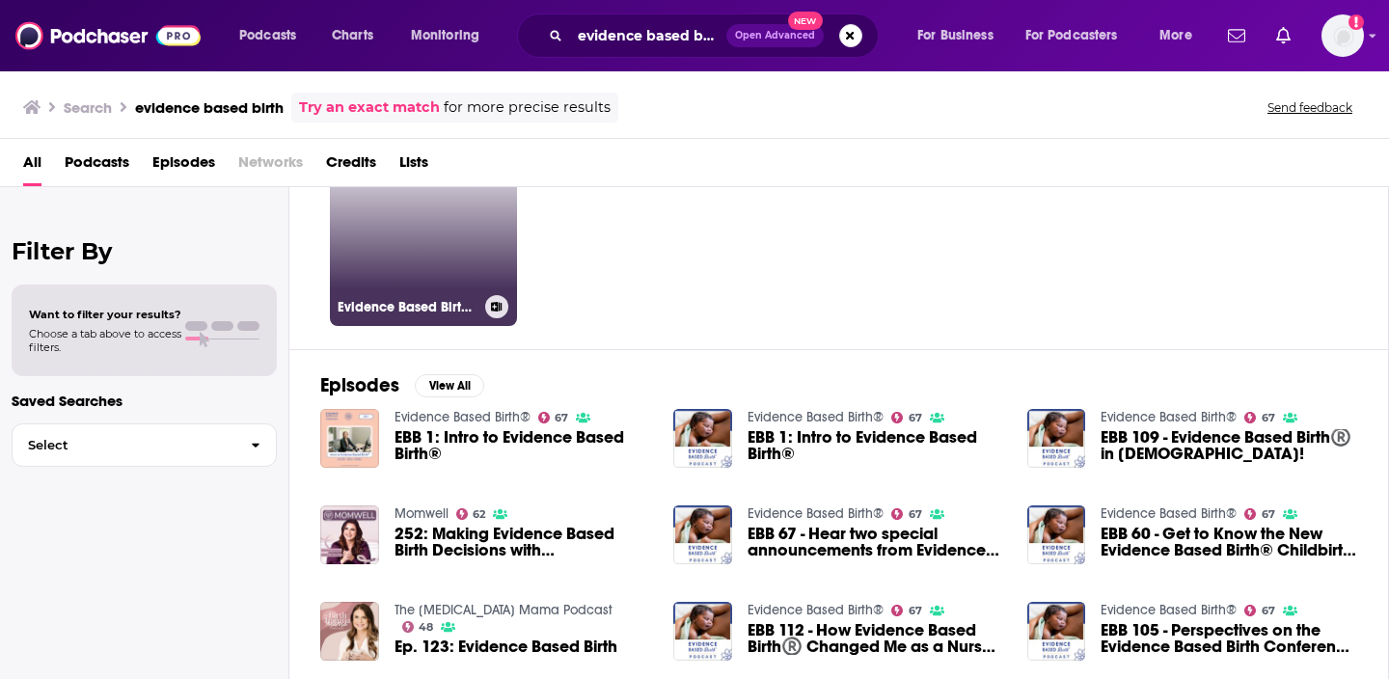
click at [430, 297] on div "Evidence Based Birth®" at bounding box center [424, 306] width 172 height 23
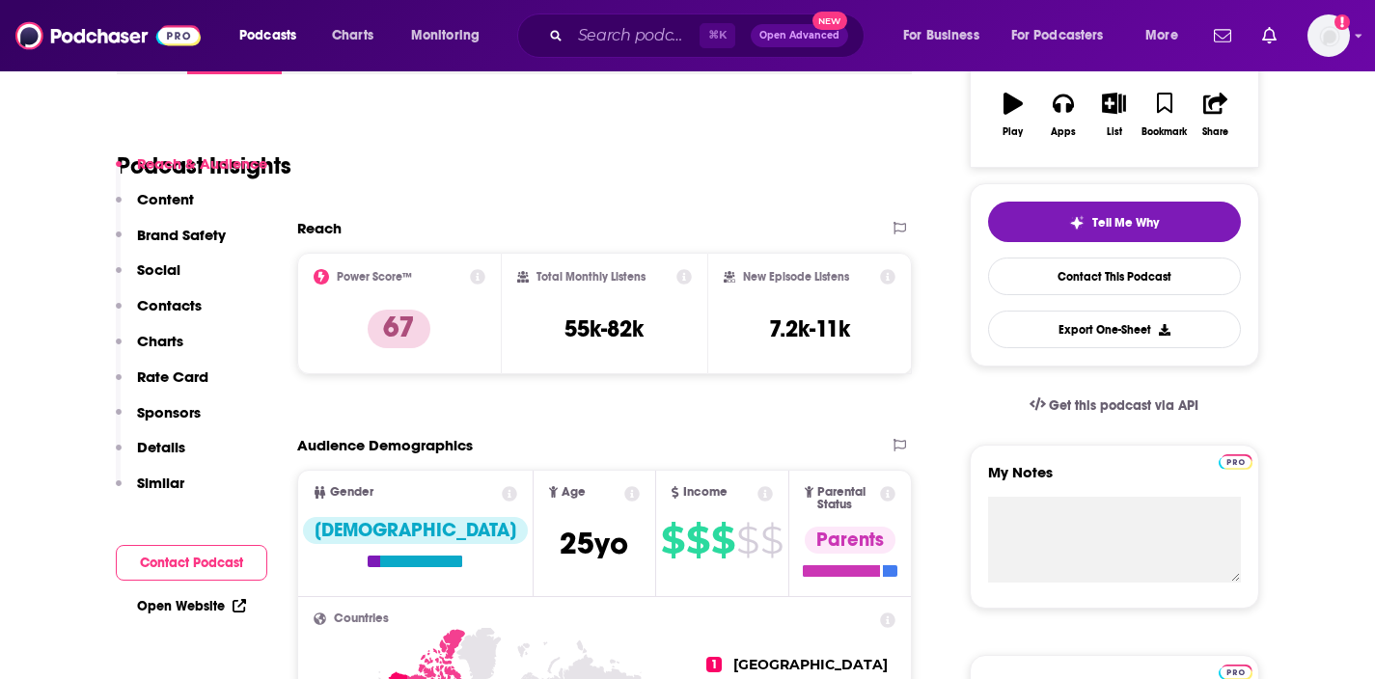
scroll to position [97, 0]
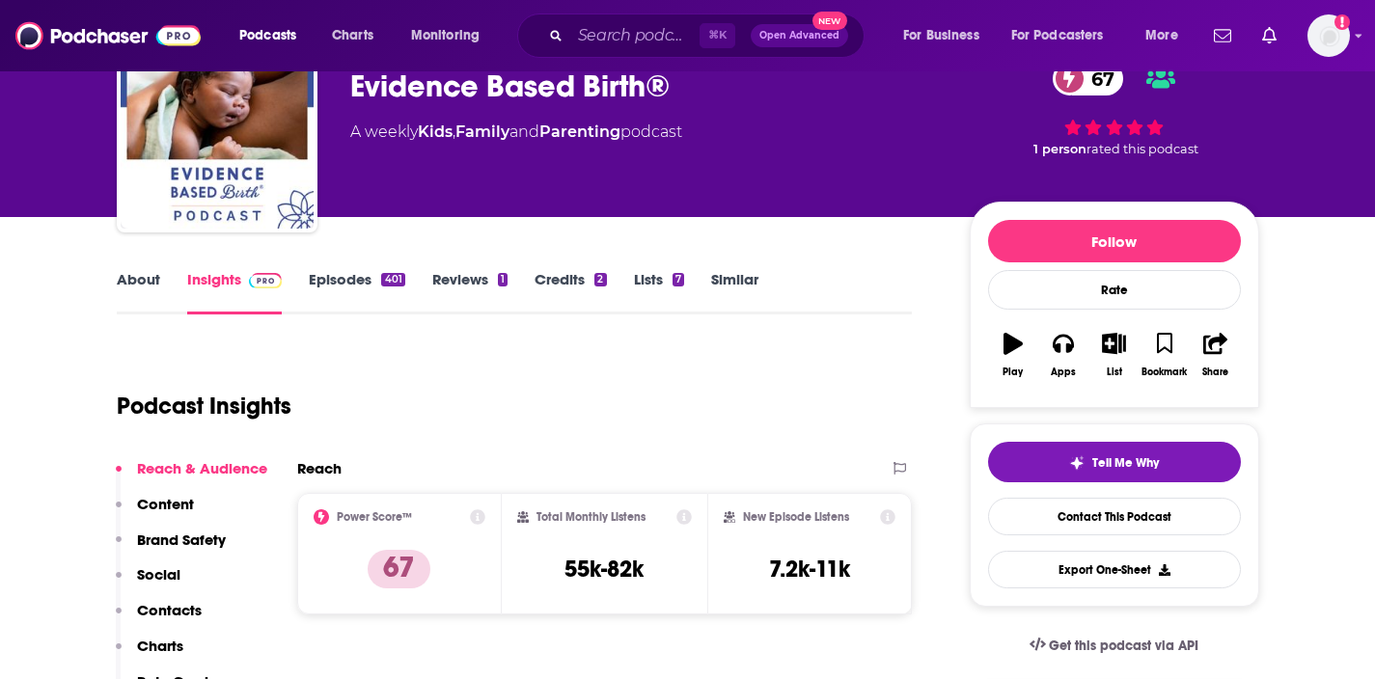
click at [367, 277] on link "Episodes 401" at bounding box center [357, 292] width 96 height 44
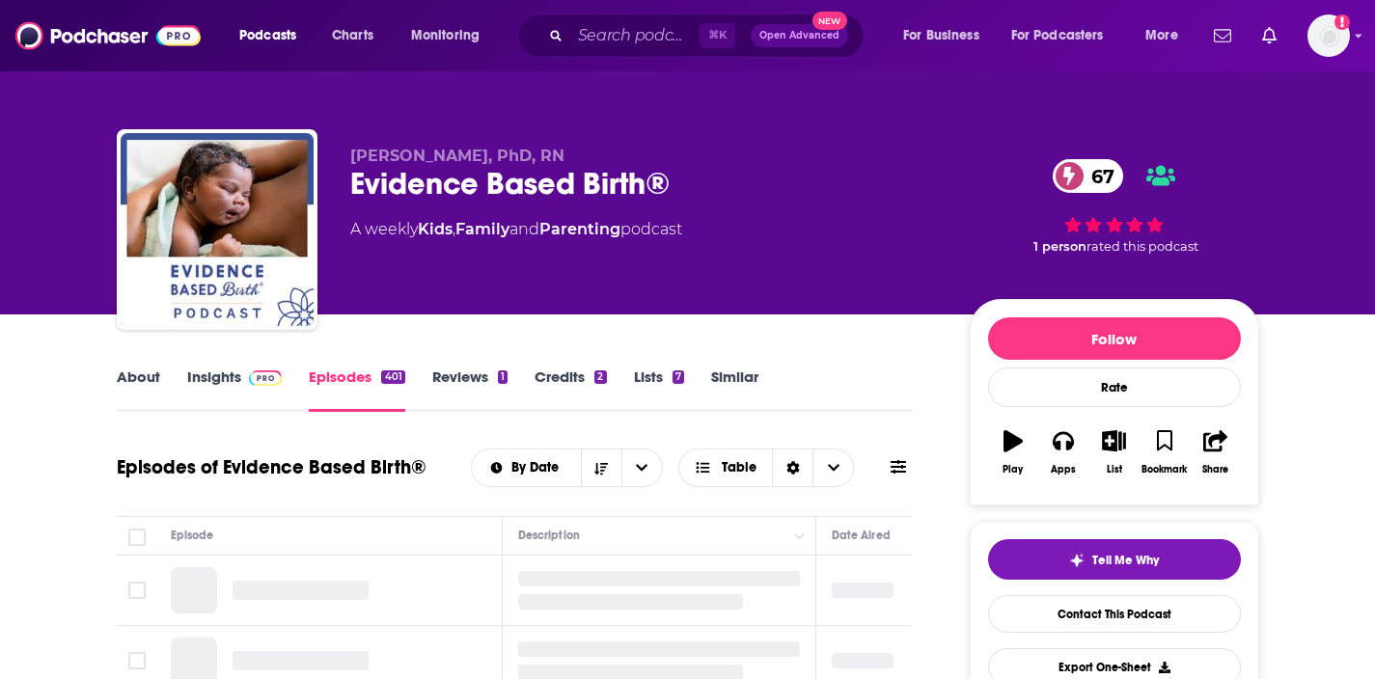
click at [220, 399] on link "Insights" at bounding box center [235, 390] width 96 height 44
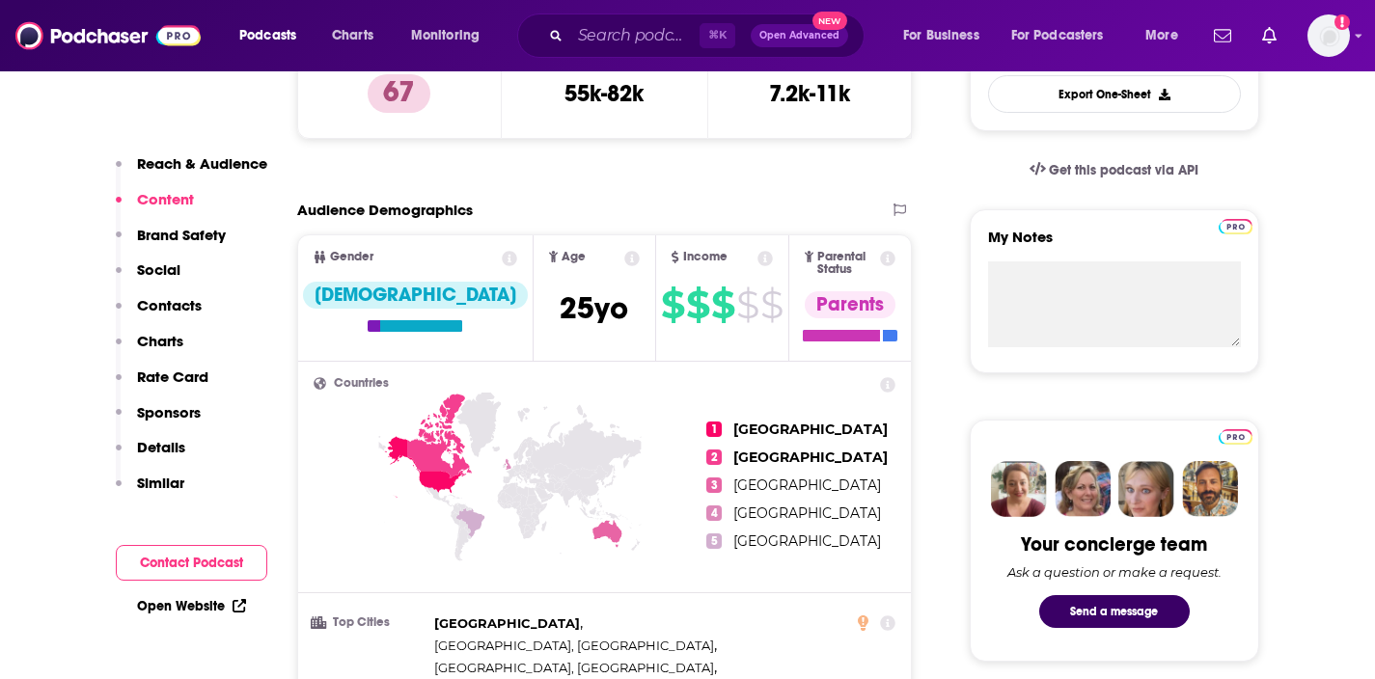
scroll to position [376, 0]
